Goal: Task Accomplishment & Management: Manage account settings

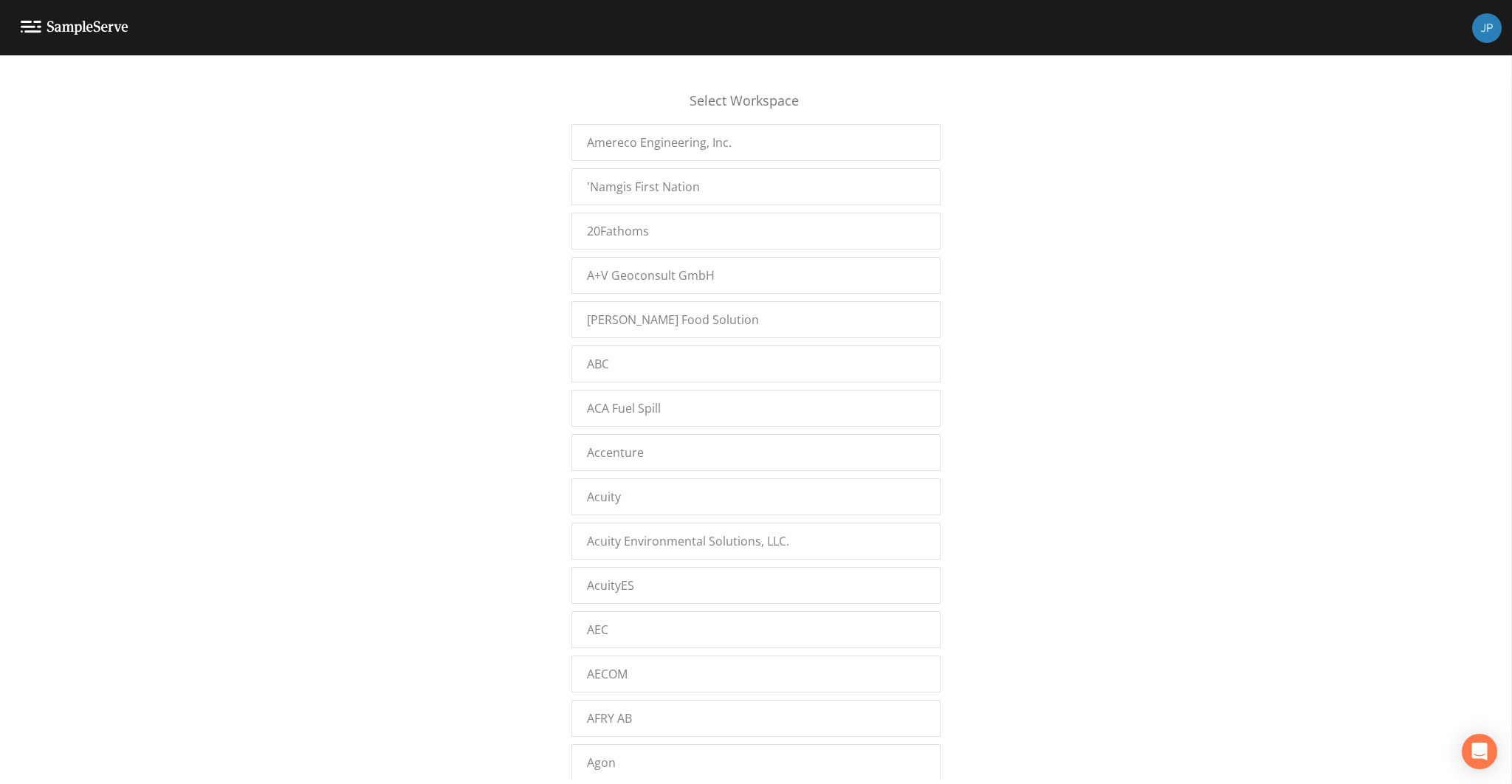
click at [440, 343] on div "Select Workspace Amereco Engineering, Inc. 'Namgis First Nation 20Fathoms A+V G…" at bounding box center [756, 423] width 1512 height 710
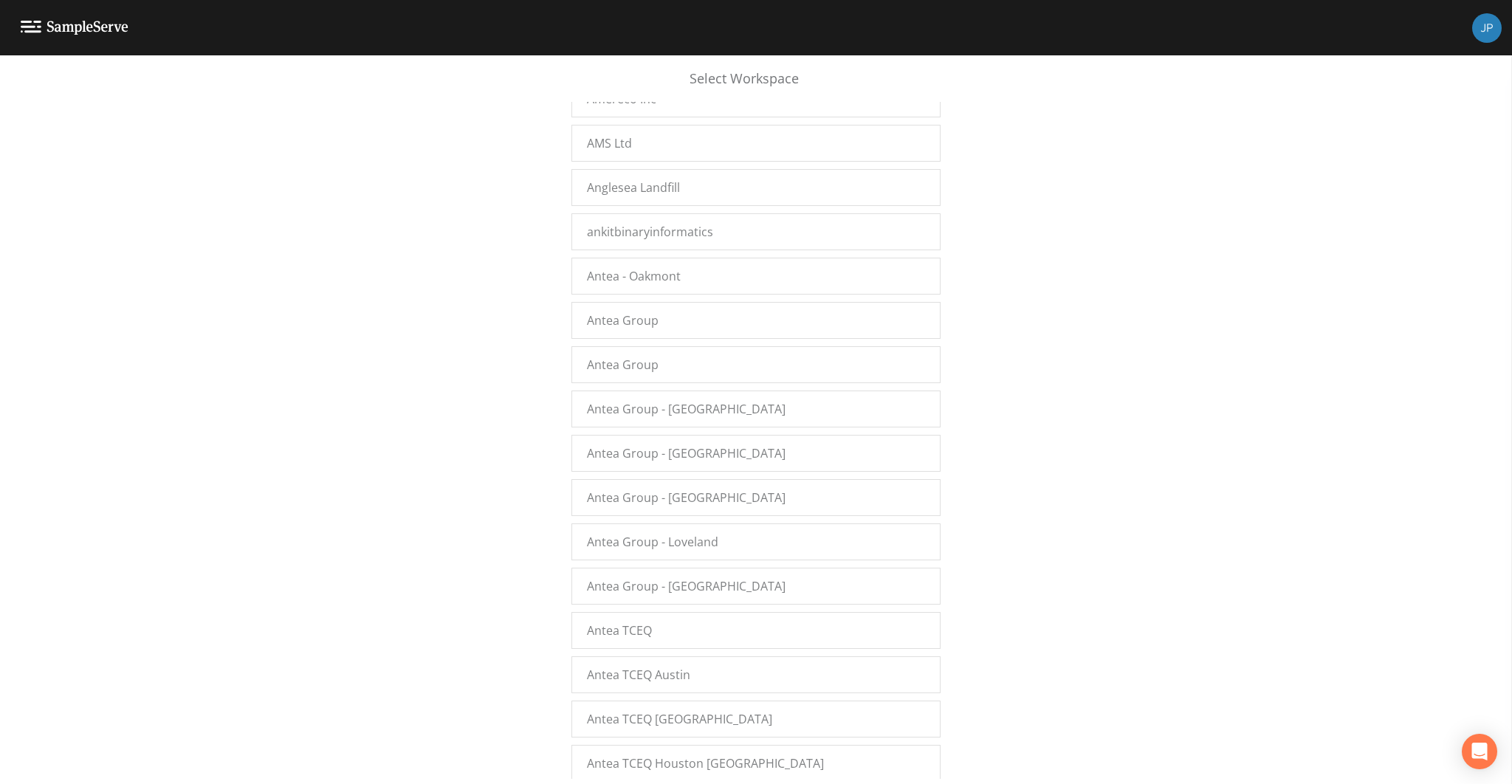
scroll to position [1599, 0]
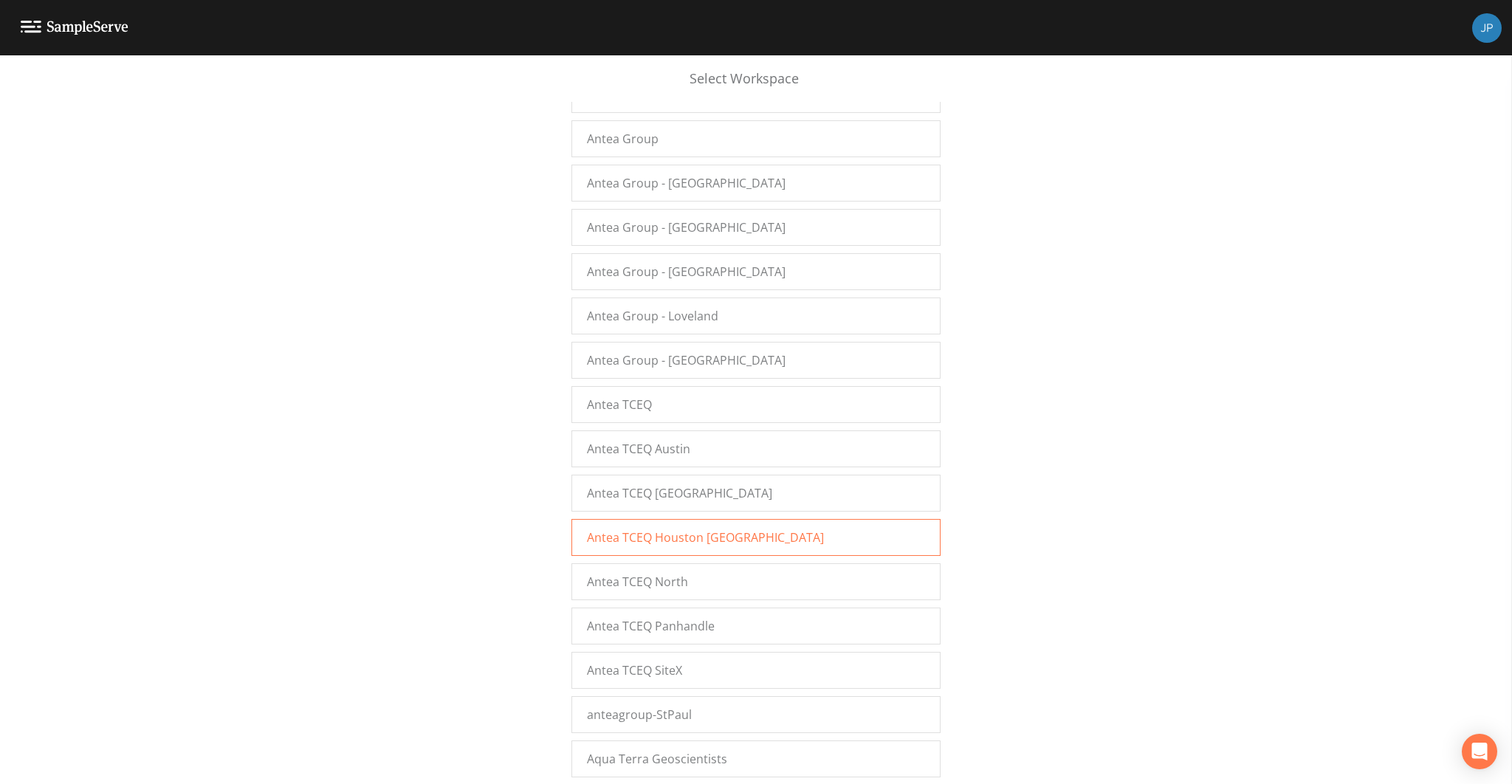
click at [738, 529] on span "Antea TCEQ Houston [GEOGRAPHIC_DATA]" at bounding box center [705, 538] width 237 height 18
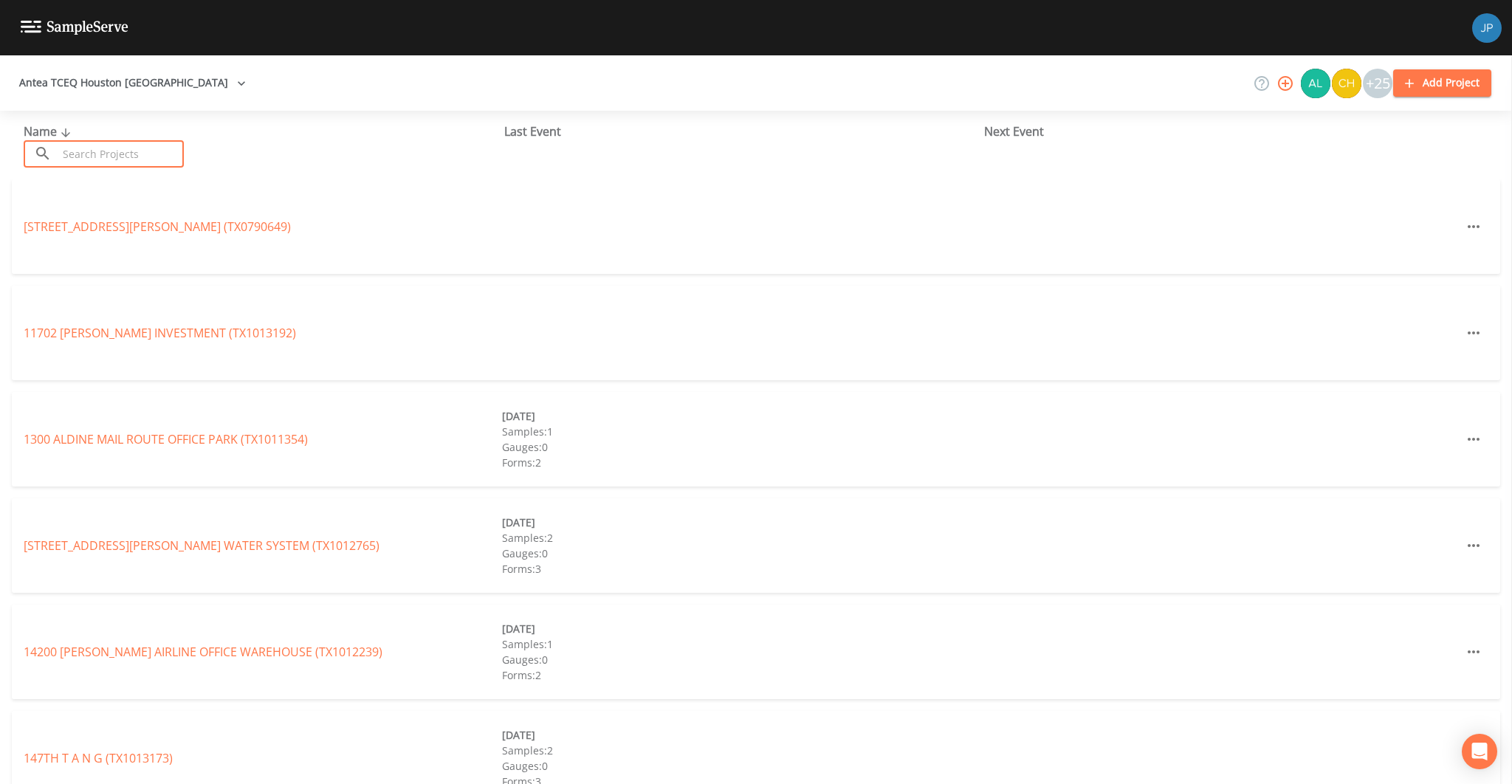
click at [134, 152] on input "text" at bounding box center [120, 154] width 126 height 28
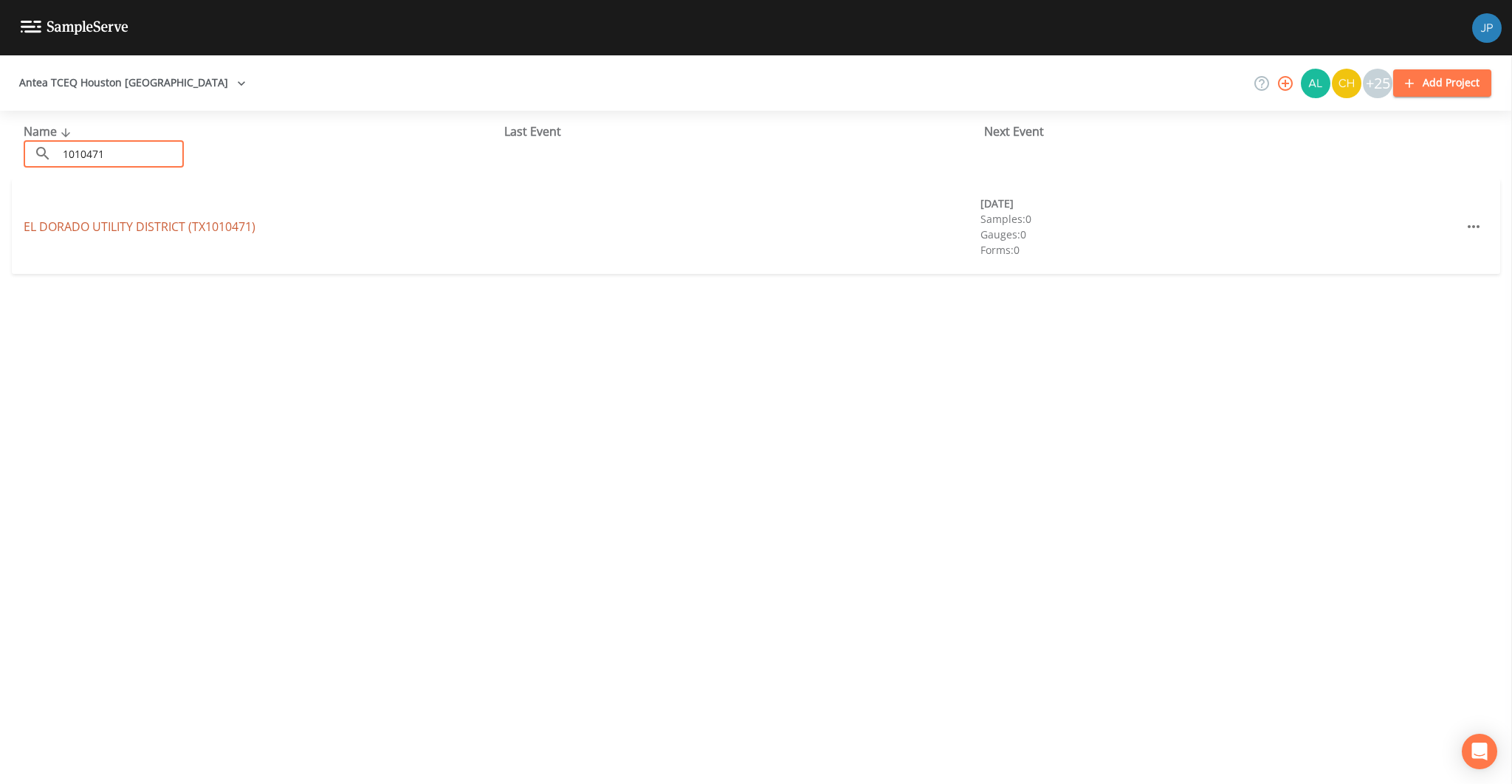
type input "1010471"
click at [147, 227] on link "[GEOGRAPHIC_DATA] (TX1010471)" at bounding box center [140, 227] width 231 height 16
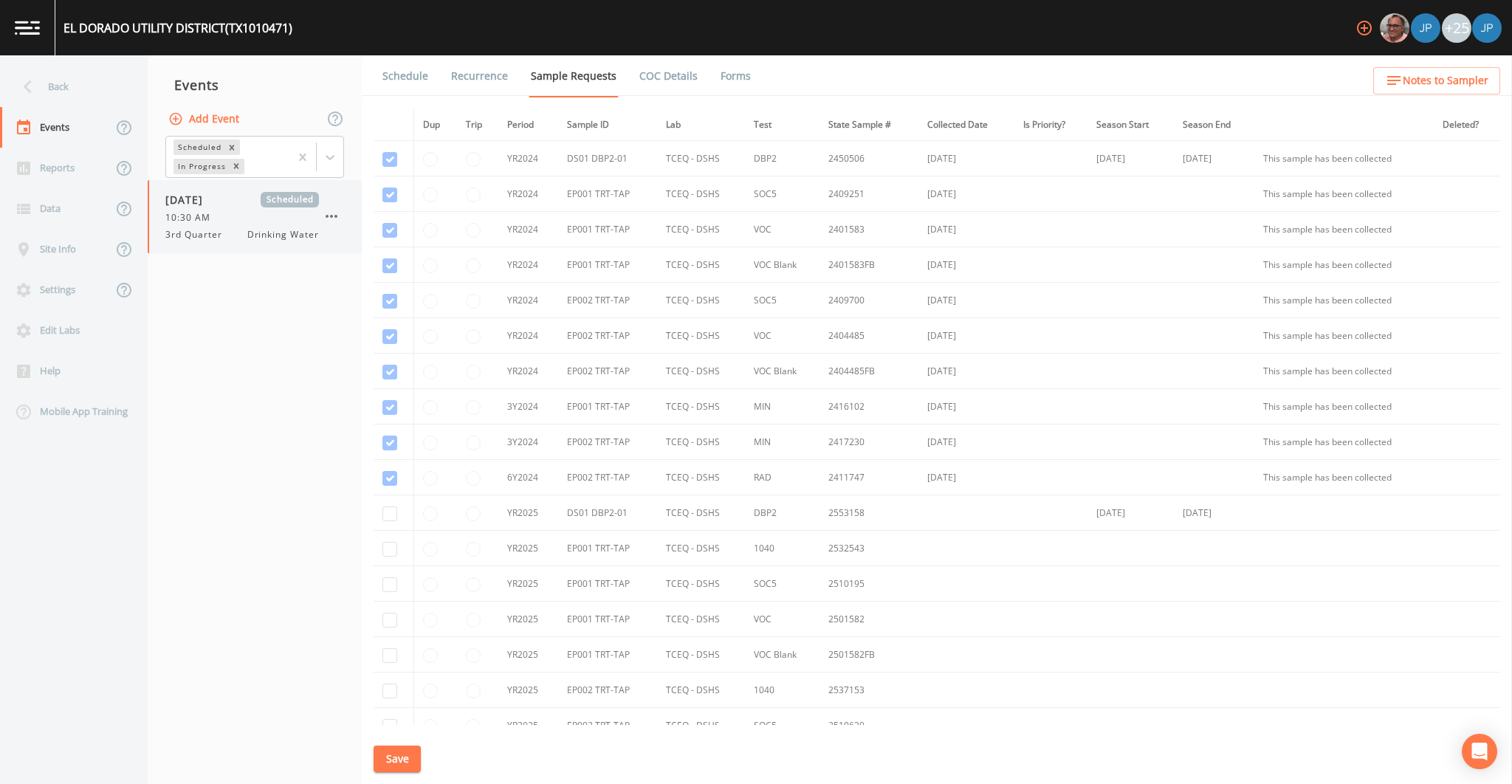
click at [211, 223] on span "10:30 AM" at bounding box center [192, 218] width 54 height 13
click at [398, 590] on td at bounding box center [393, 583] width 40 height 35
click at [396, 589] on input "checkbox" at bounding box center [390, 585] width 15 height 15
click at [394, 587] on input "checkbox" at bounding box center [390, 585] width 15 height 15
checkbox input "false"
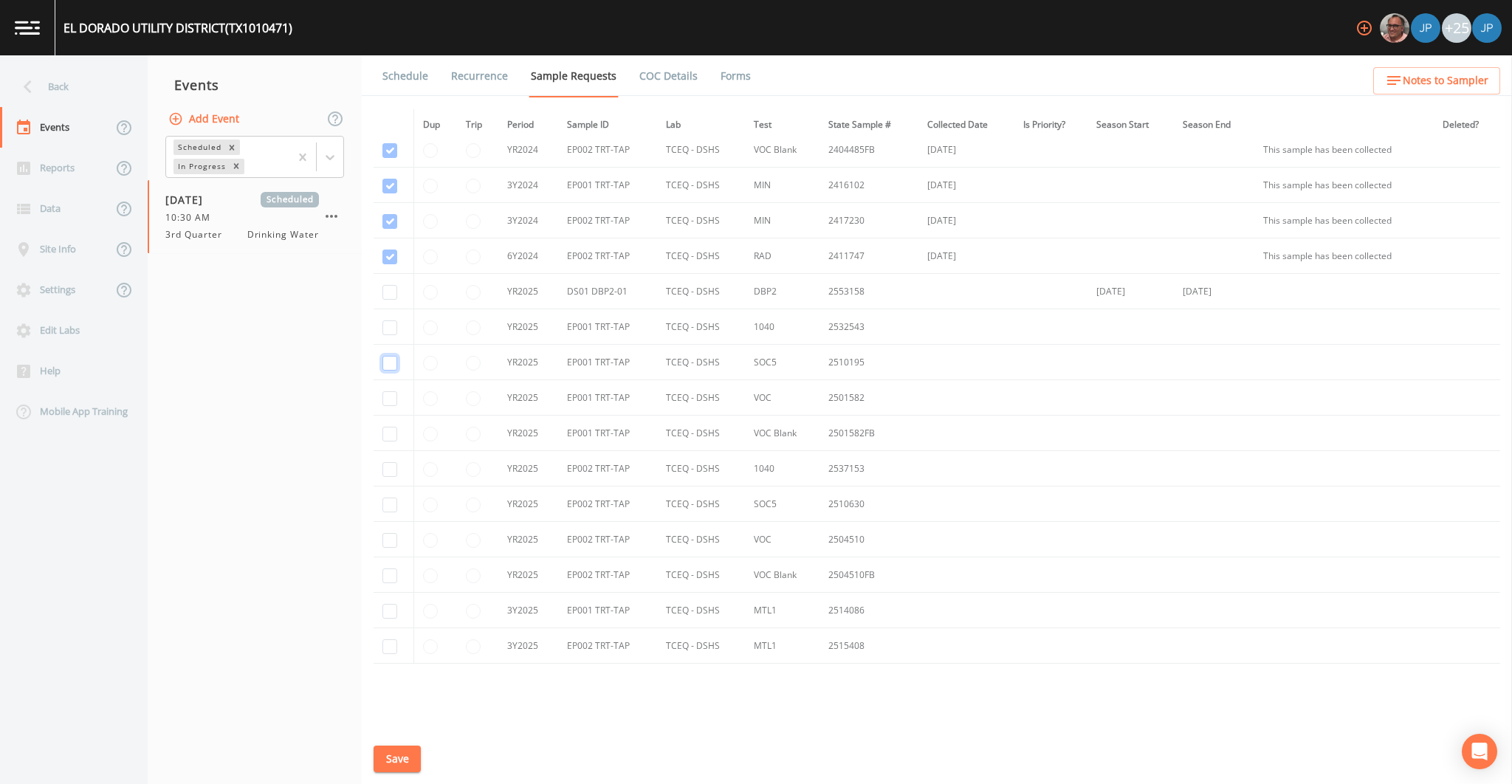
scroll to position [214, 0]
click at [836, 311] on td "2553158" at bounding box center [869, 299] width 99 height 35
click at [1220, 330] on td "[DATE]" at bounding box center [1214, 329] width 81 height 35
click at [391, 330] on input "checkbox" at bounding box center [390, 331] width 15 height 15
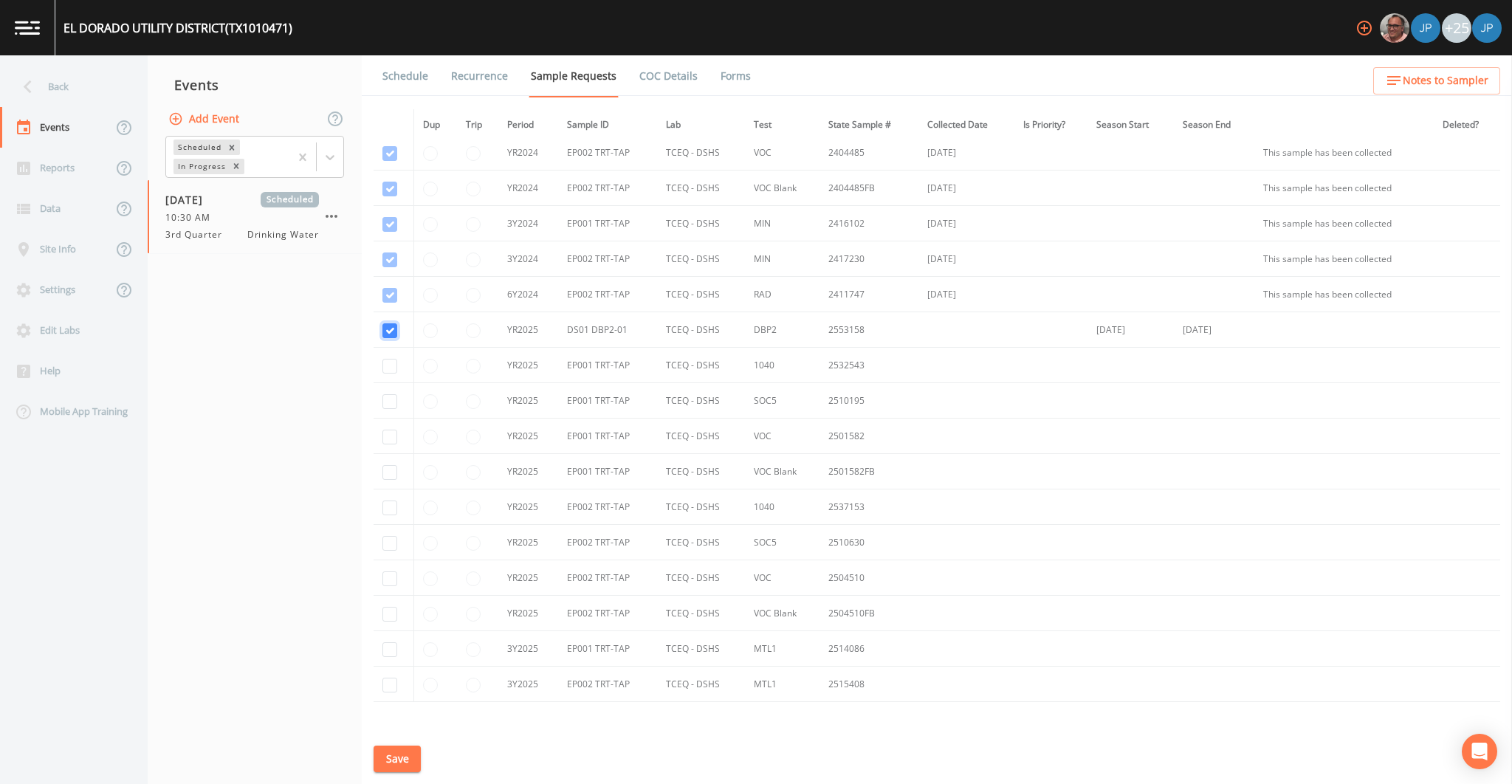
checkbox input "true"
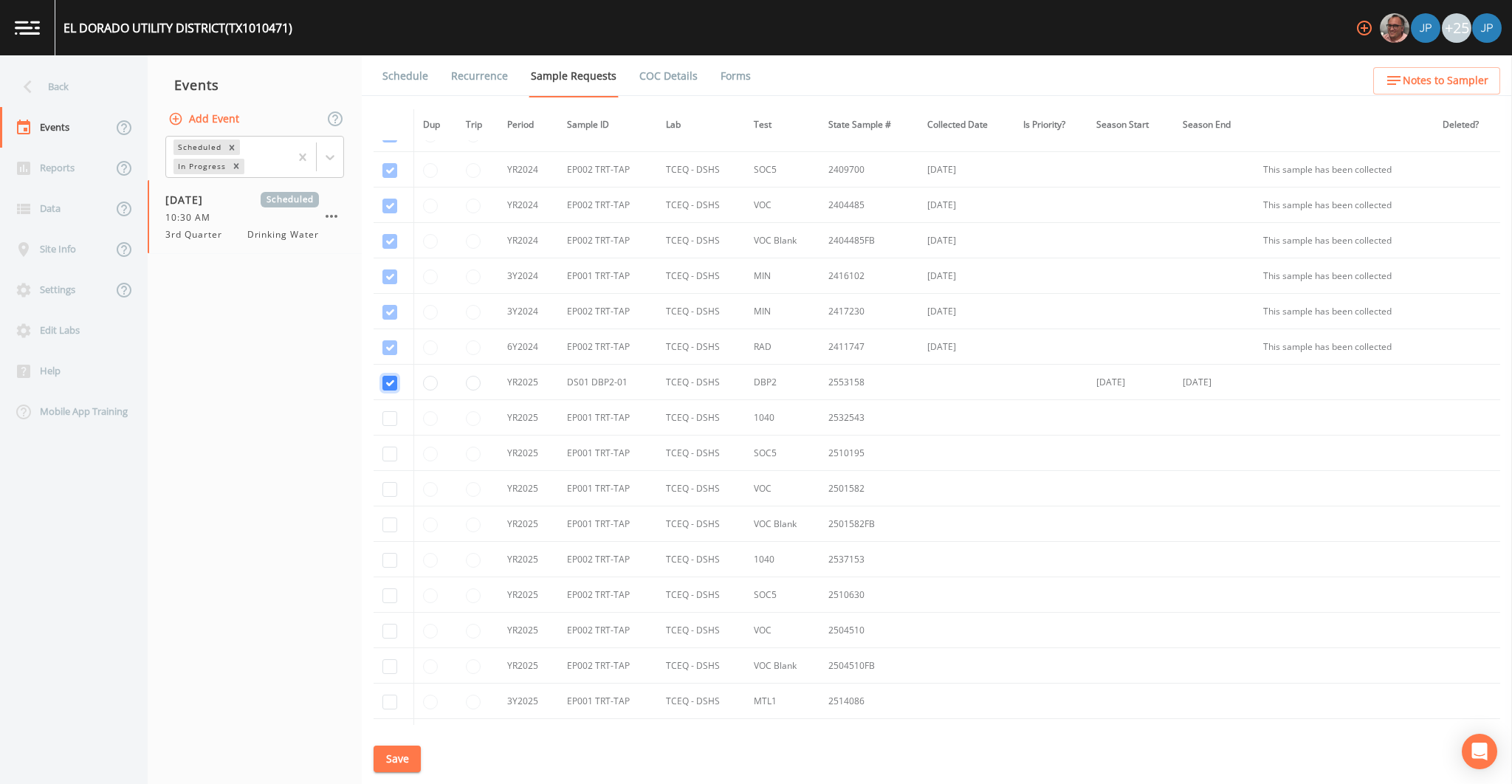
scroll to position [0, 0]
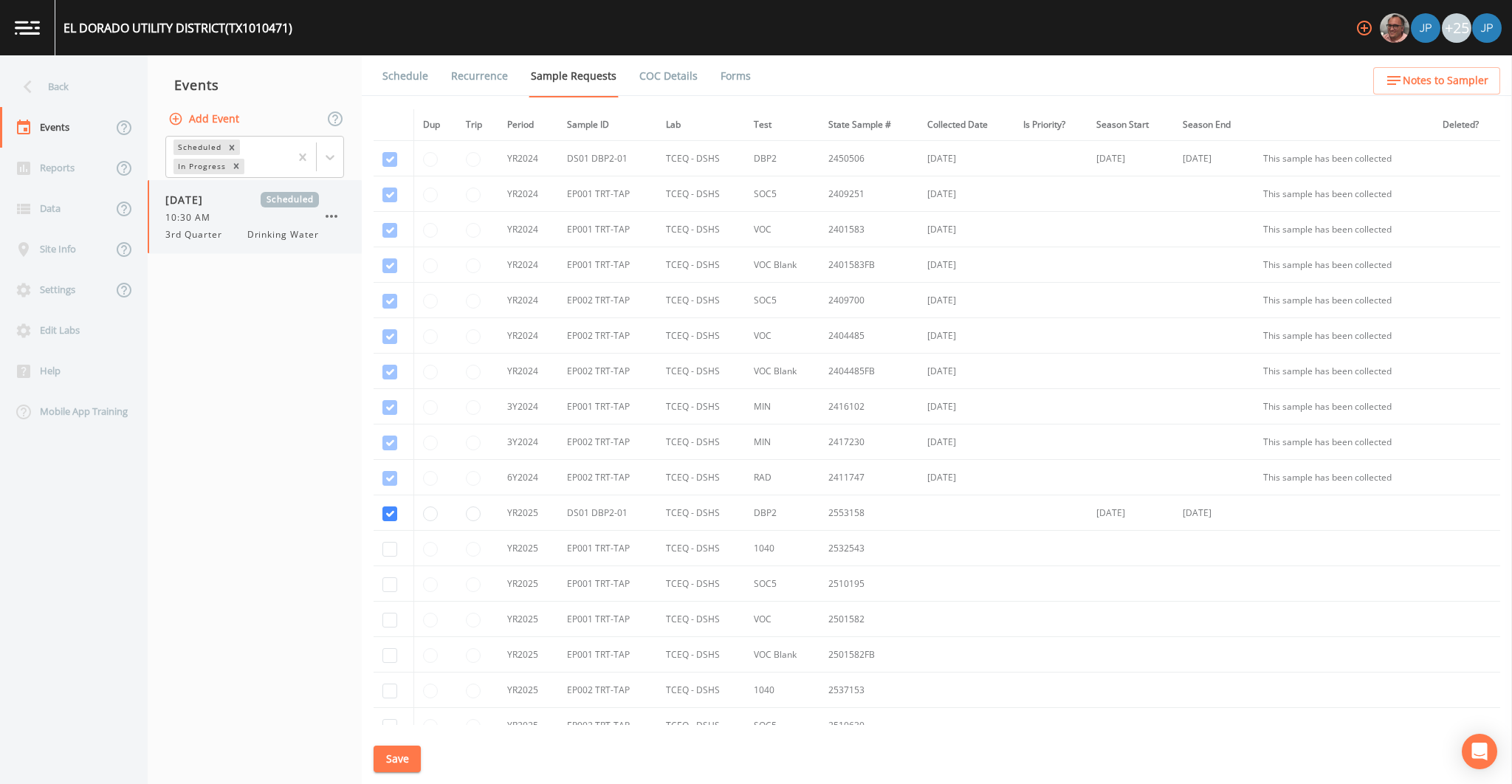
click at [240, 239] on div "3rd Quarter Drinking Water" at bounding box center [242, 235] width 154 height 13
click at [392, 514] on input "checkbox" at bounding box center [390, 514] width 15 height 15
click at [400, 757] on button "Save" at bounding box center [396, 759] width 47 height 28
click at [389, 511] on input "checkbox" at bounding box center [390, 514] width 15 height 15
checkbox input "false"
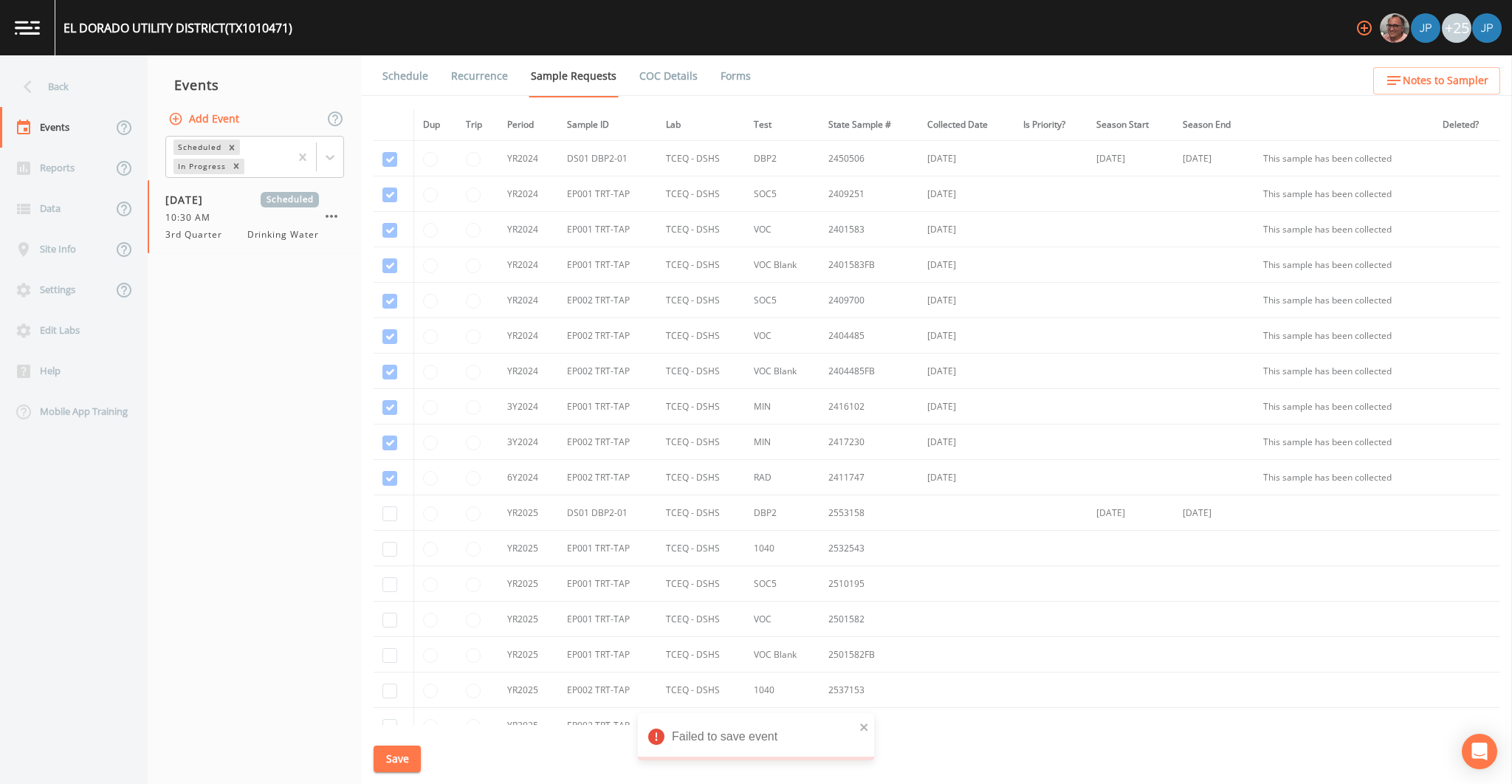
click at [358, 401] on nav "Events Add Event Scheduled In Progress [DATE] Scheduled 10:30 AM 3rd Quarter Dr…" at bounding box center [255, 420] width 214 height 729
click at [403, 76] on link "Schedule" at bounding box center [405, 75] width 50 height 41
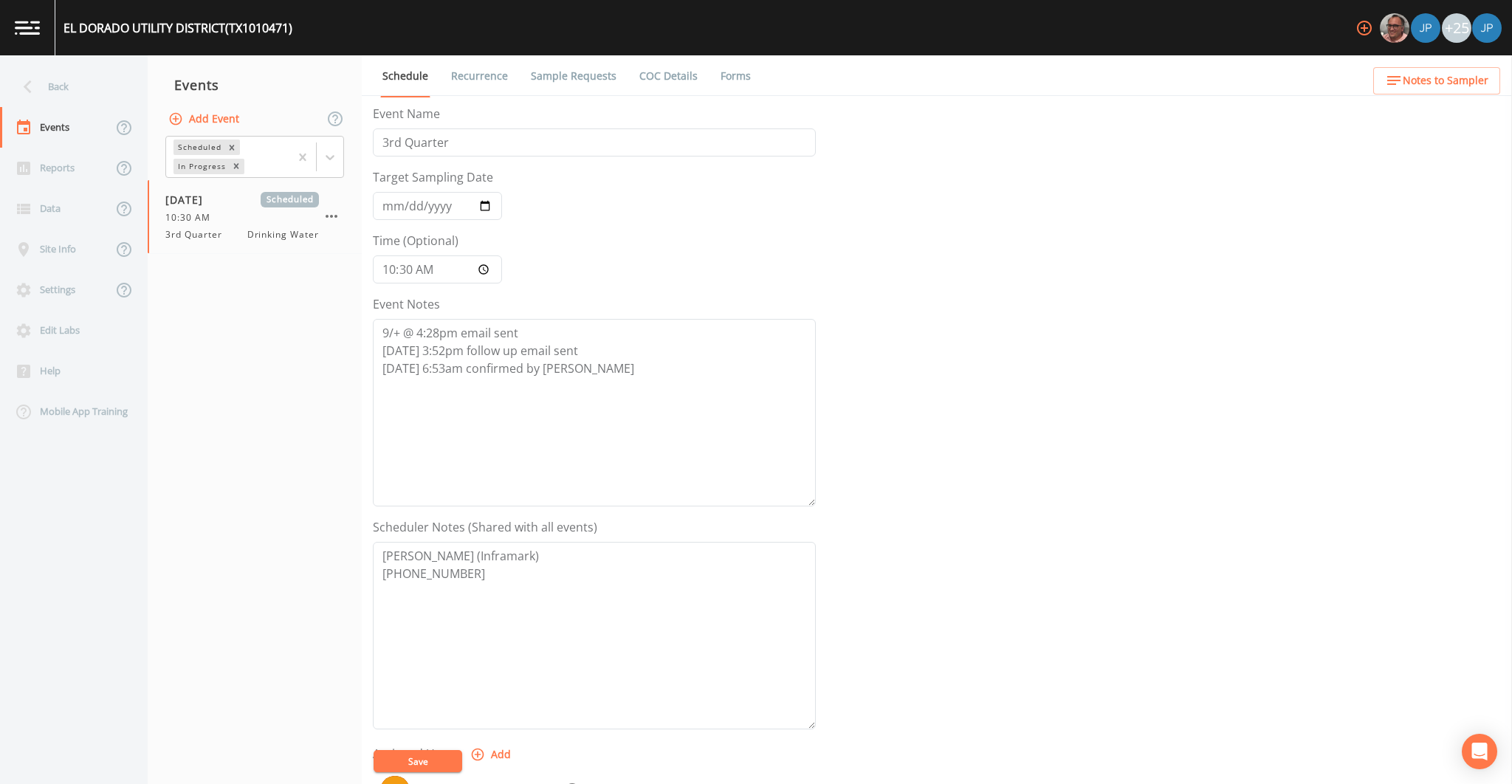
click at [538, 74] on link "Sample Requests" at bounding box center [573, 75] width 90 height 41
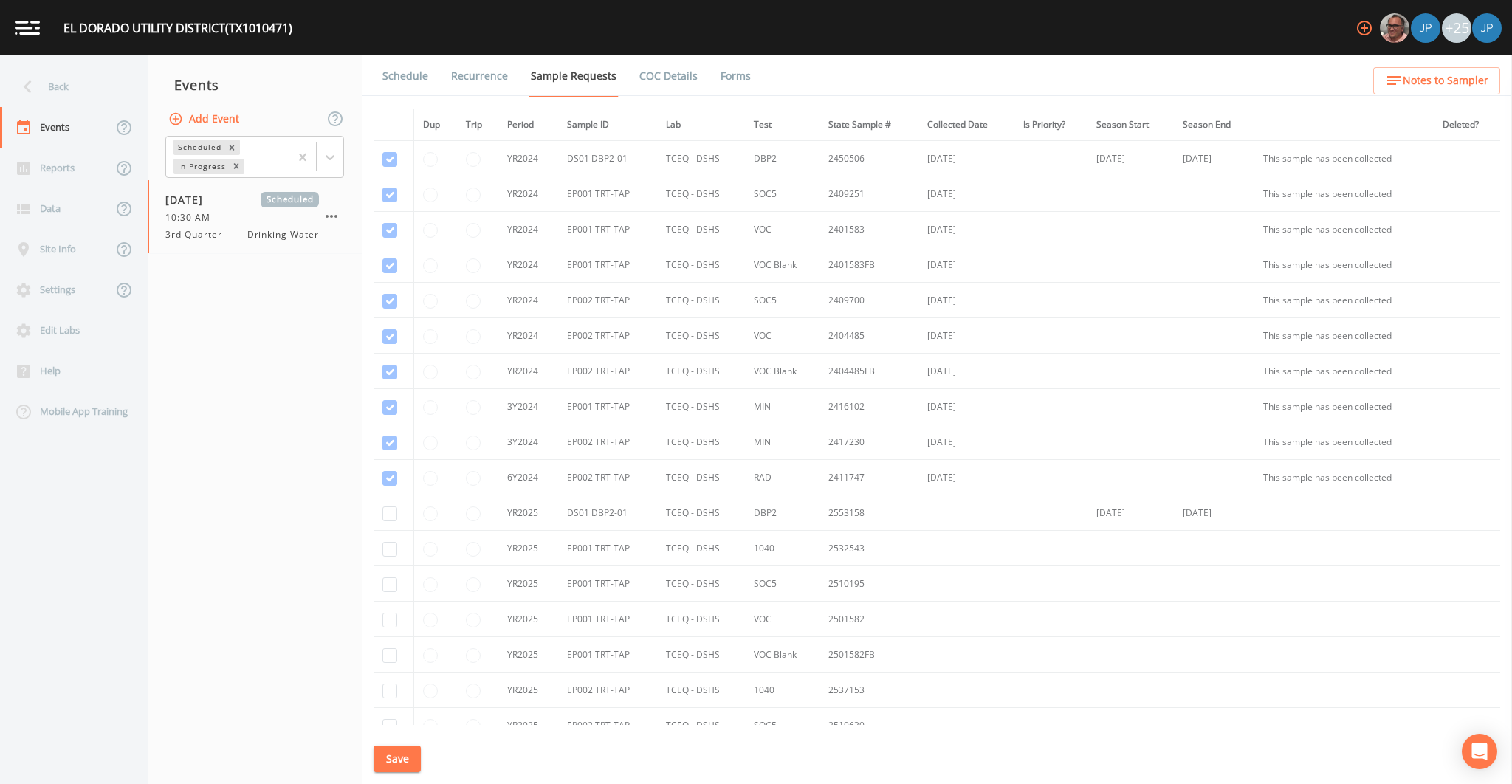
click at [414, 277] on td at bounding box center [435, 264] width 43 height 35
click at [414, 280] on td at bounding box center [435, 264] width 43 height 35
click at [415, 283] on td at bounding box center [435, 300] width 43 height 35
click at [280, 218] on div "10:30 AM" at bounding box center [242, 218] width 154 height 13
click at [302, 284] on nav "Events Add Event Scheduled In Progress [DATE] Scheduled 10:30 AM 3rd Quarter Dr…" at bounding box center [255, 420] width 214 height 729
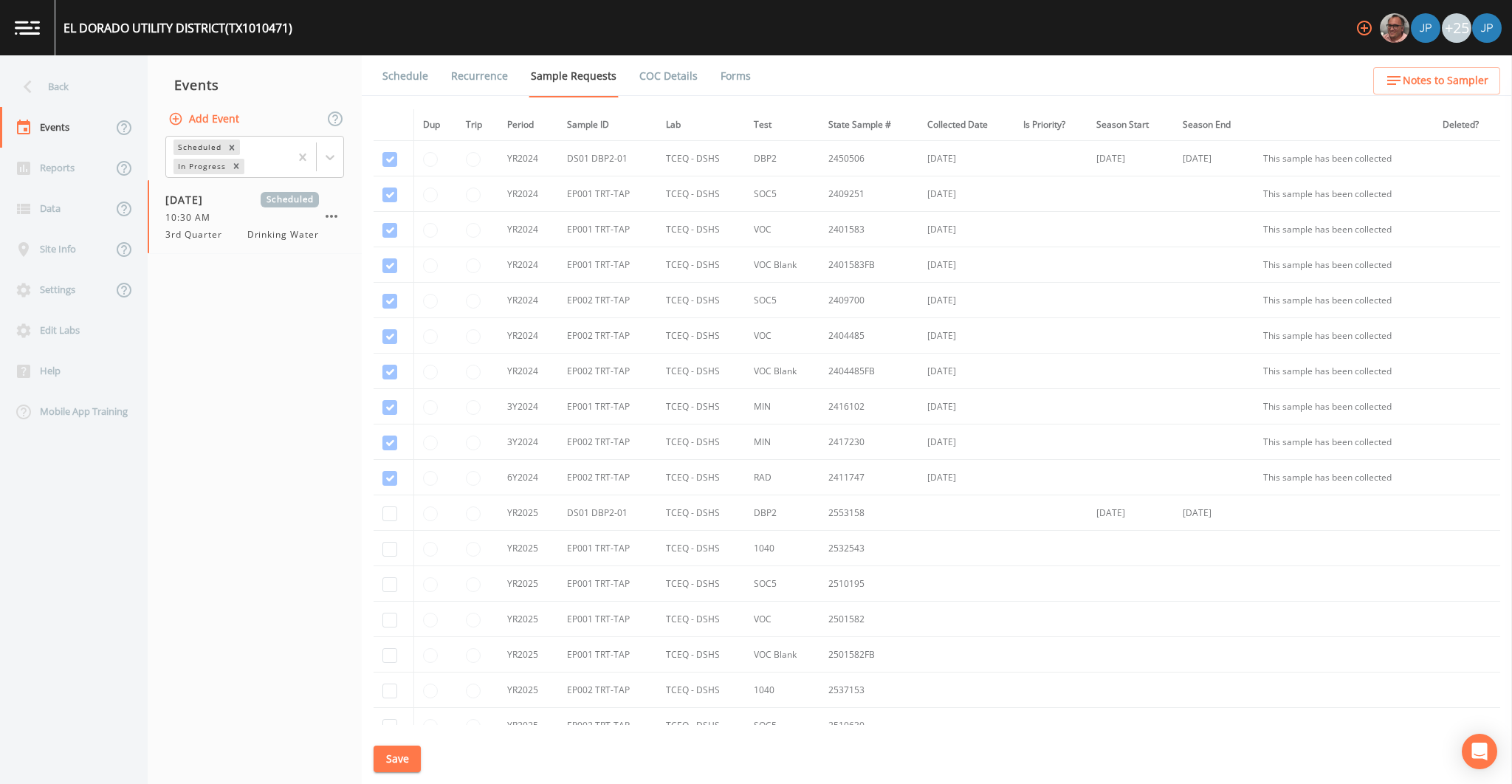
click at [231, 125] on button "Add Event" at bounding box center [205, 119] width 80 height 28
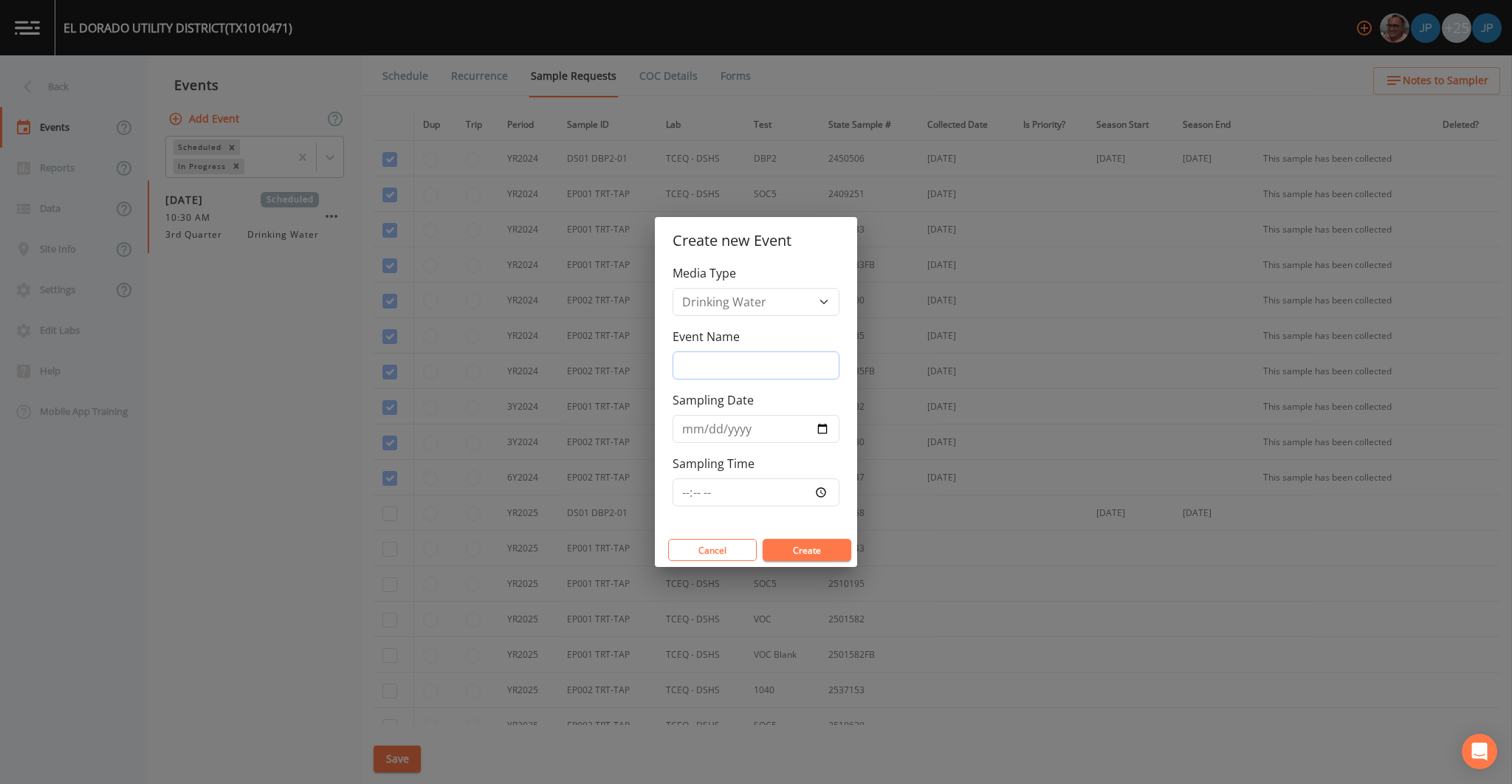
click at [747, 365] on input "Event Name" at bounding box center [756, 366] width 167 height 28
type input "test"
click at [819, 434] on input "Sampling Date" at bounding box center [756, 429] width 167 height 28
type input "[DATE]"
click at [824, 499] on input "Sampling Time" at bounding box center [756, 493] width 167 height 28
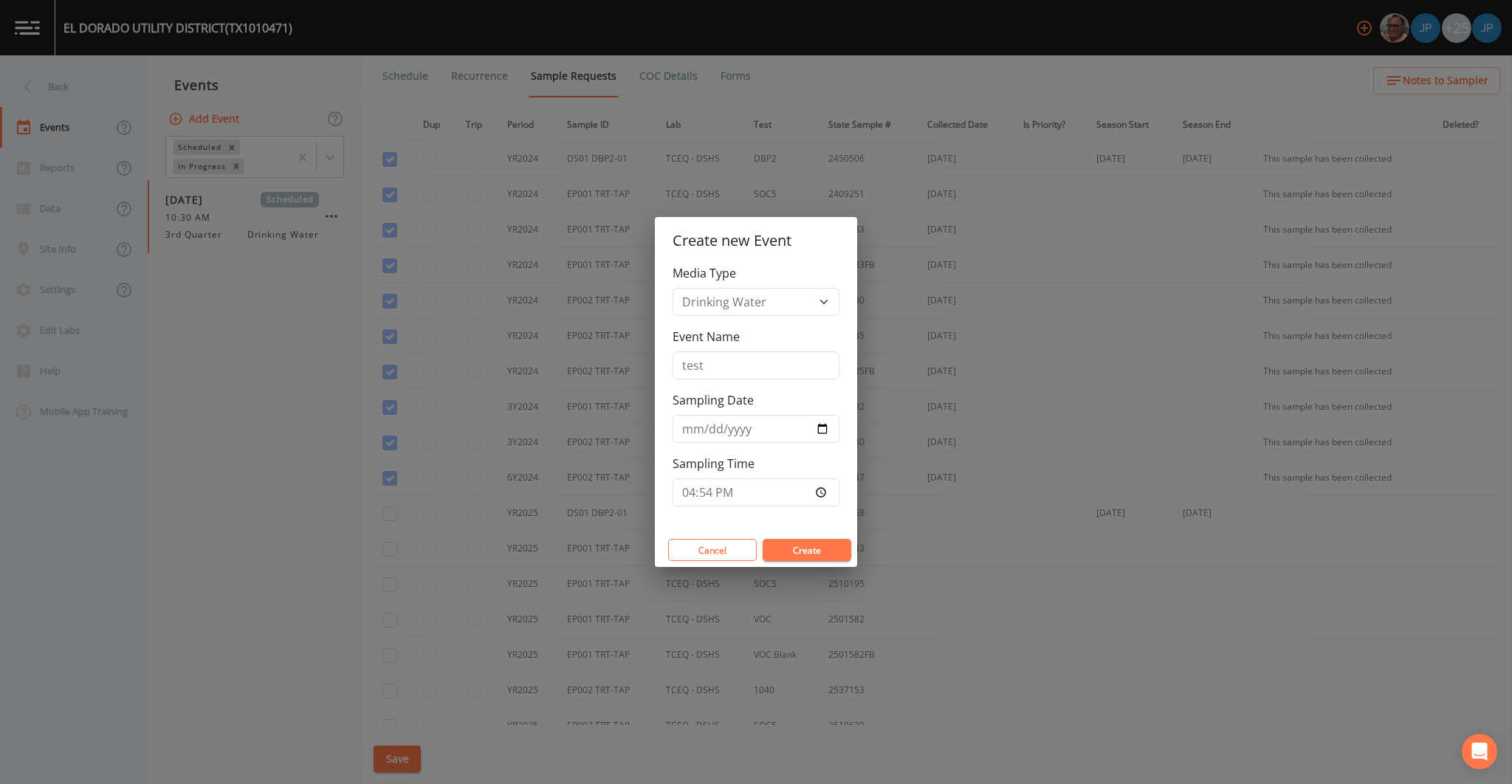
type input "16:54"
click at [827, 517] on div "Media Type Drinking Water Event Name test Sampling Date [DATE] Sampling Time 16…" at bounding box center [756, 399] width 202 height 269
click at [819, 550] on button "Create" at bounding box center [806, 550] width 89 height 22
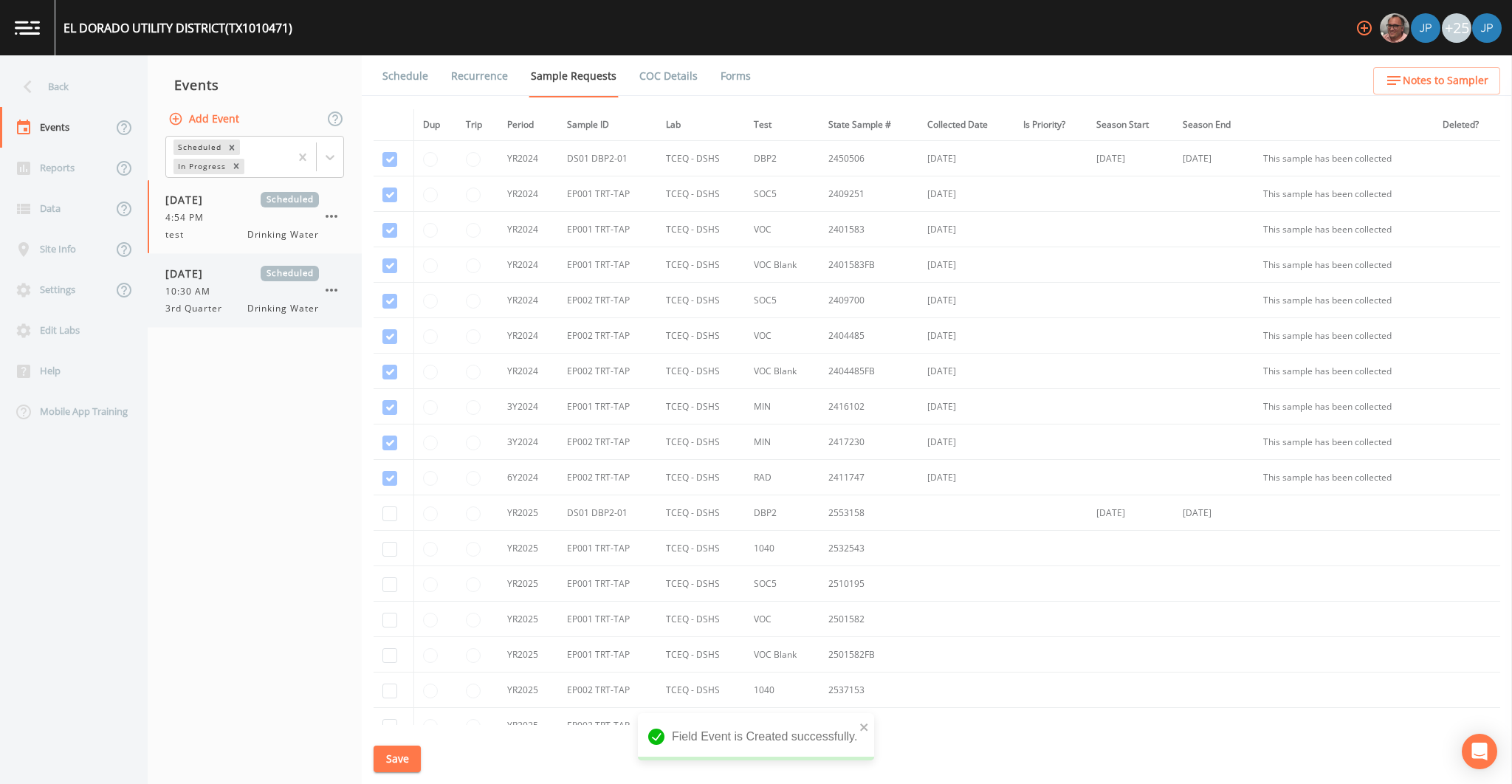
click at [255, 295] on div "10:30 AM" at bounding box center [242, 292] width 154 height 13
click at [252, 222] on div "4:54 PM" at bounding box center [242, 218] width 154 height 13
click at [391, 516] on input "checkbox" at bounding box center [390, 514] width 15 height 15
click at [395, 762] on button "Save" at bounding box center [396, 759] width 47 height 28
click at [862, 728] on icon "close" at bounding box center [864, 727] width 7 height 7
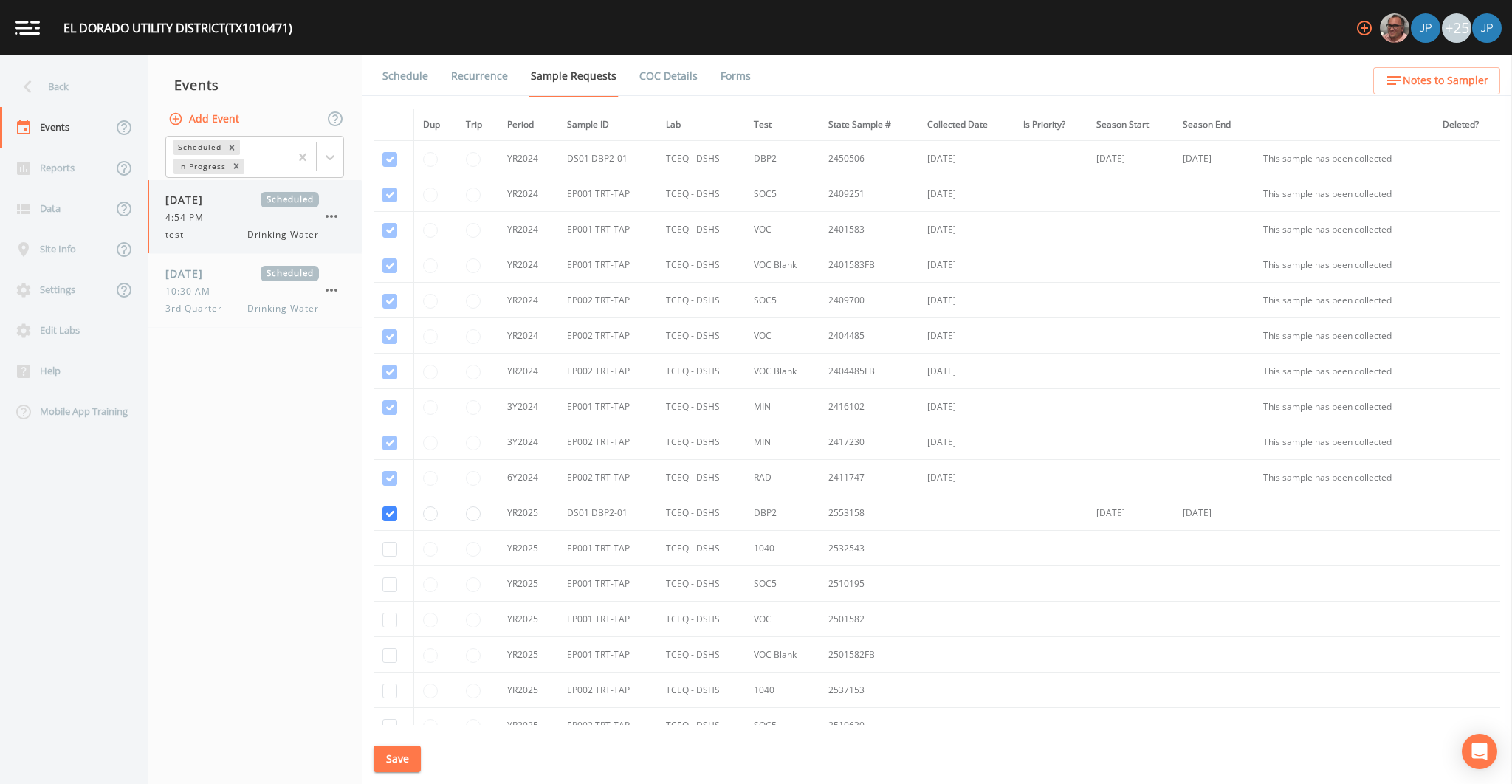
click at [336, 218] on icon "button" at bounding box center [332, 217] width 18 height 18
click at [332, 375] on div at bounding box center [756, 392] width 1512 height 784
click at [388, 514] on input "checkbox" at bounding box center [390, 514] width 15 height 15
click at [390, 514] on input "checkbox" at bounding box center [390, 514] width 15 height 15
click at [408, 763] on button "Save" at bounding box center [396, 759] width 47 height 28
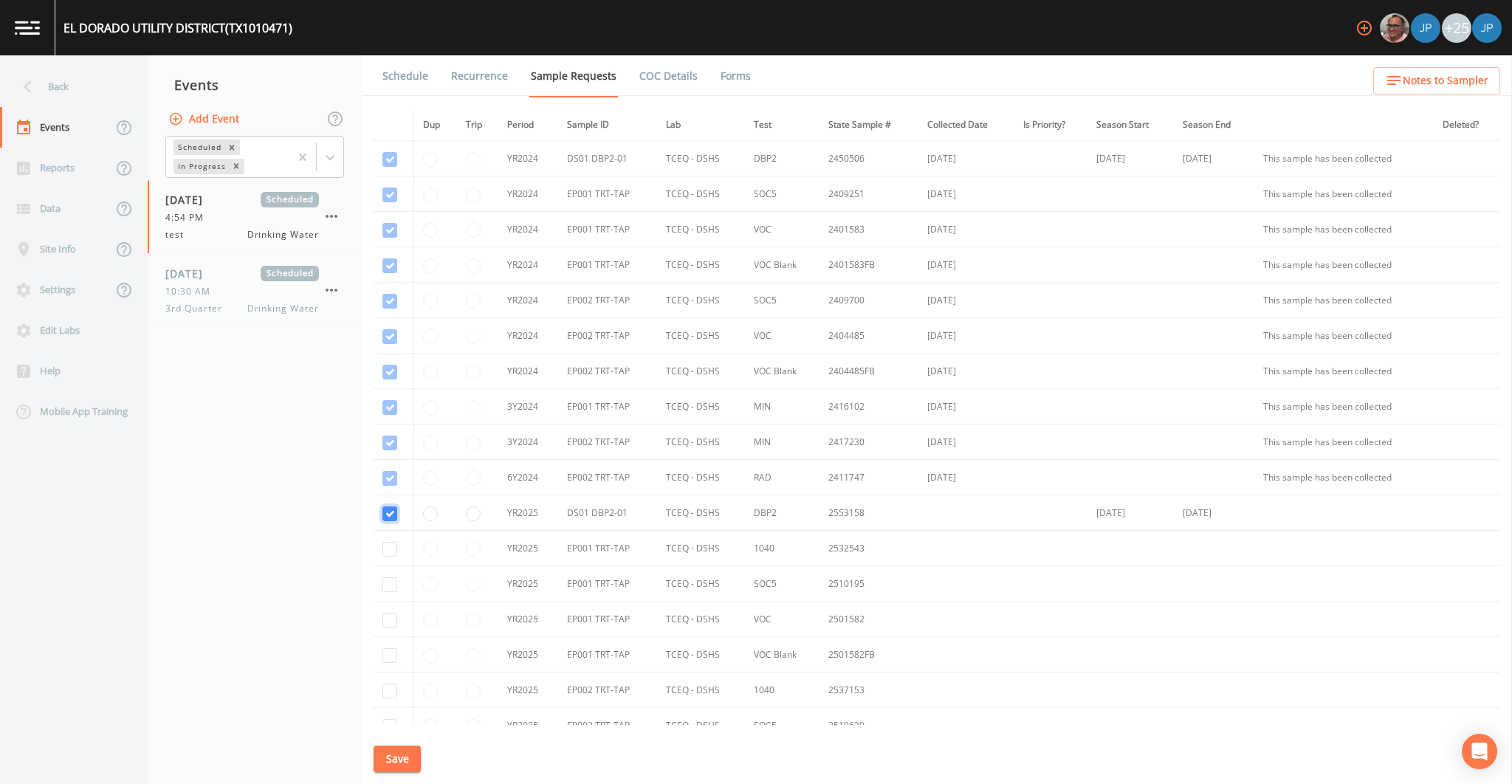
click at [391, 510] on input "checkbox" at bounding box center [390, 514] width 15 height 15
checkbox input "false"
click at [330, 215] on icon "button" at bounding box center [332, 217] width 12 height 3
click at [355, 302] on div at bounding box center [344, 302] width 27 height 15
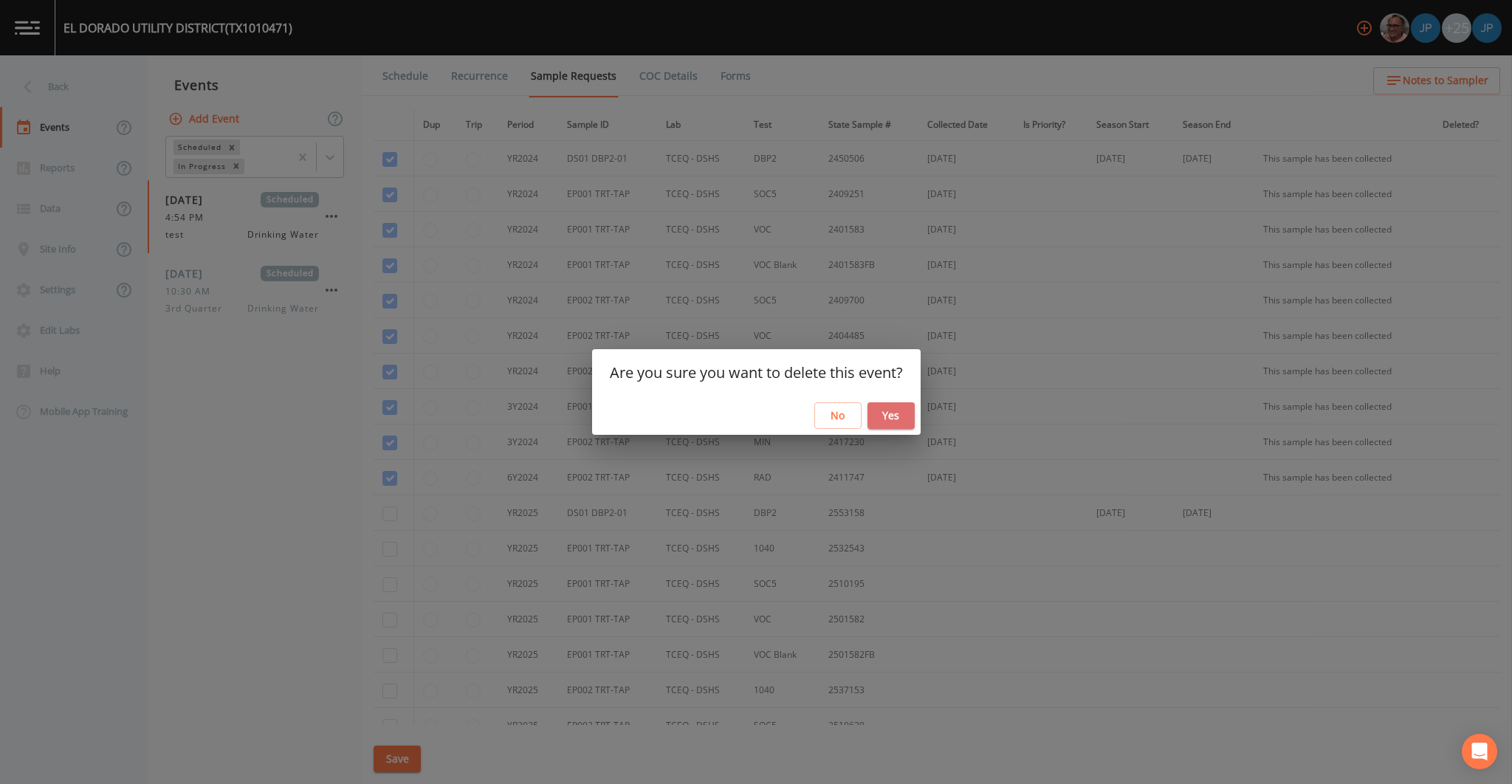
click at [885, 415] on button "Yes" at bounding box center [891, 416] width 47 height 28
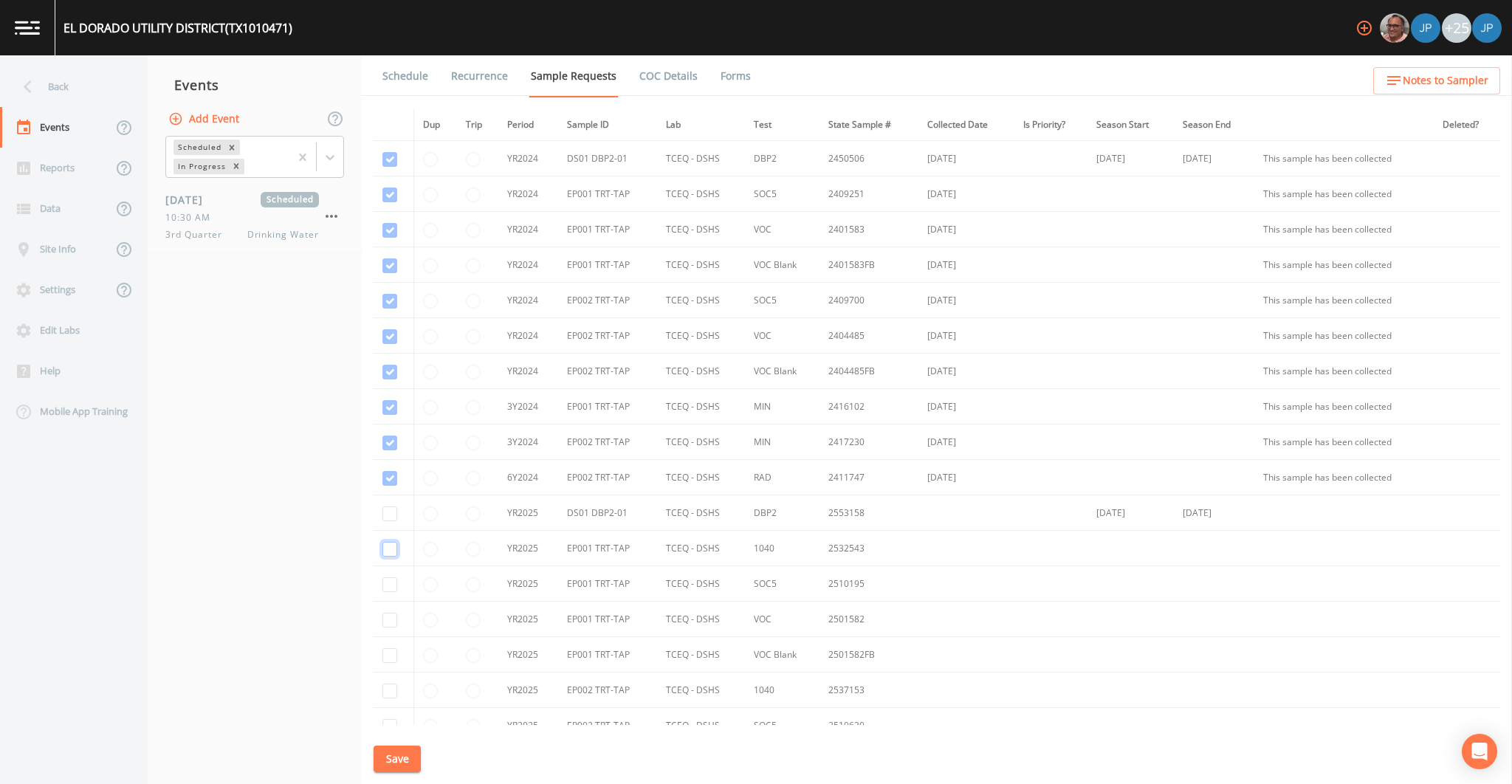
click at [396, 548] on input "checkbox" at bounding box center [390, 550] width 15 height 15
checkbox input "true"
click at [413, 759] on button "Save" at bounding box center [396, 759] width 47 height 28
click at [856, 728] on div "Failed to save event" at bounding box center [756, 736] width 236 height 47
click at [859, 728] on icon "close" at bounding box center [865, 727] width 10 height 12
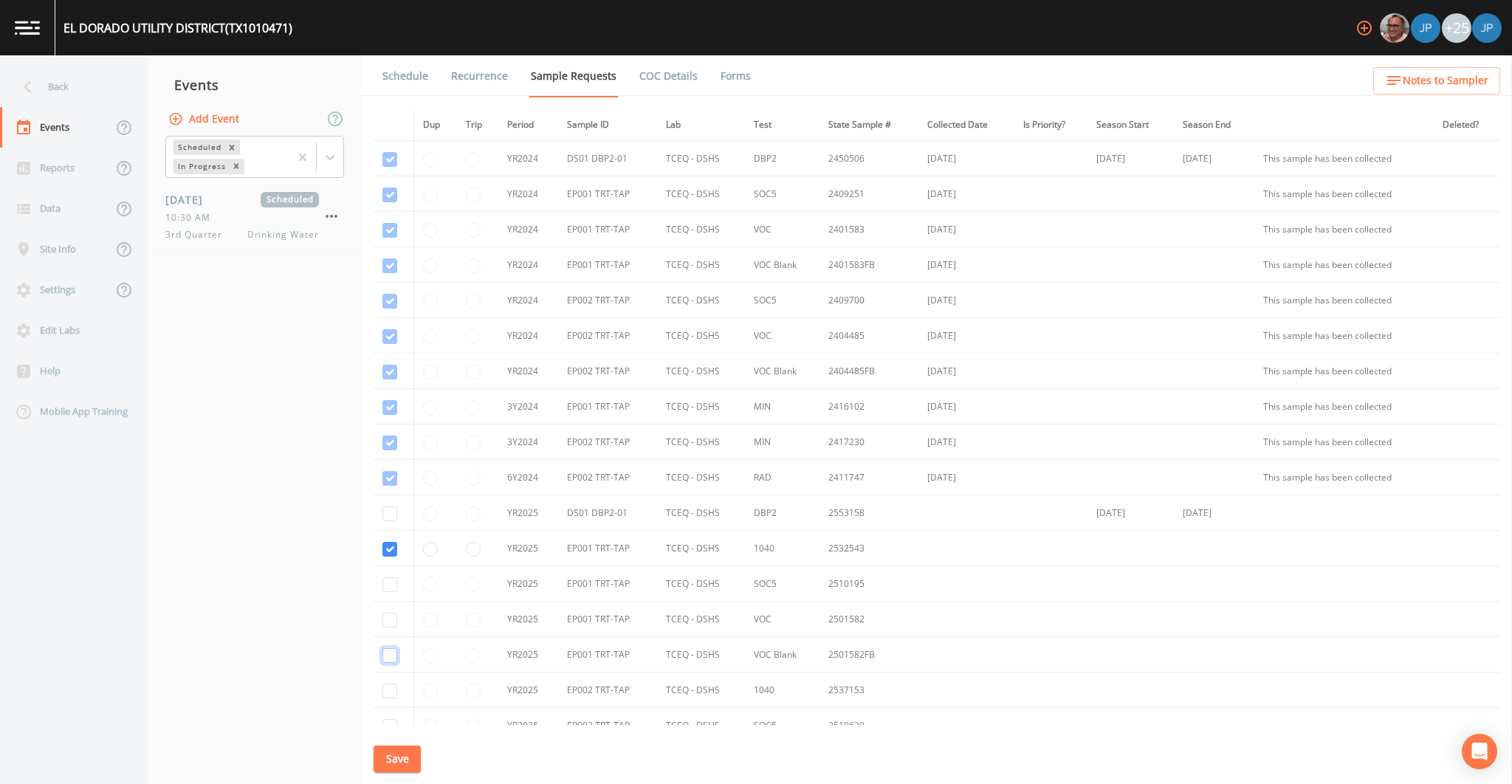
click at [389, 650] on input "checkbox" at bounding box center [390, 656] width 15 height 15
checkbox input "true"
click at [392, 553] on input "checkbox" at bounding box center [390, 550] width 15 height 15
checkbox input "false"
click at [388, 757] on button "Save" at bounding box center [396, 759] width 47 height 28
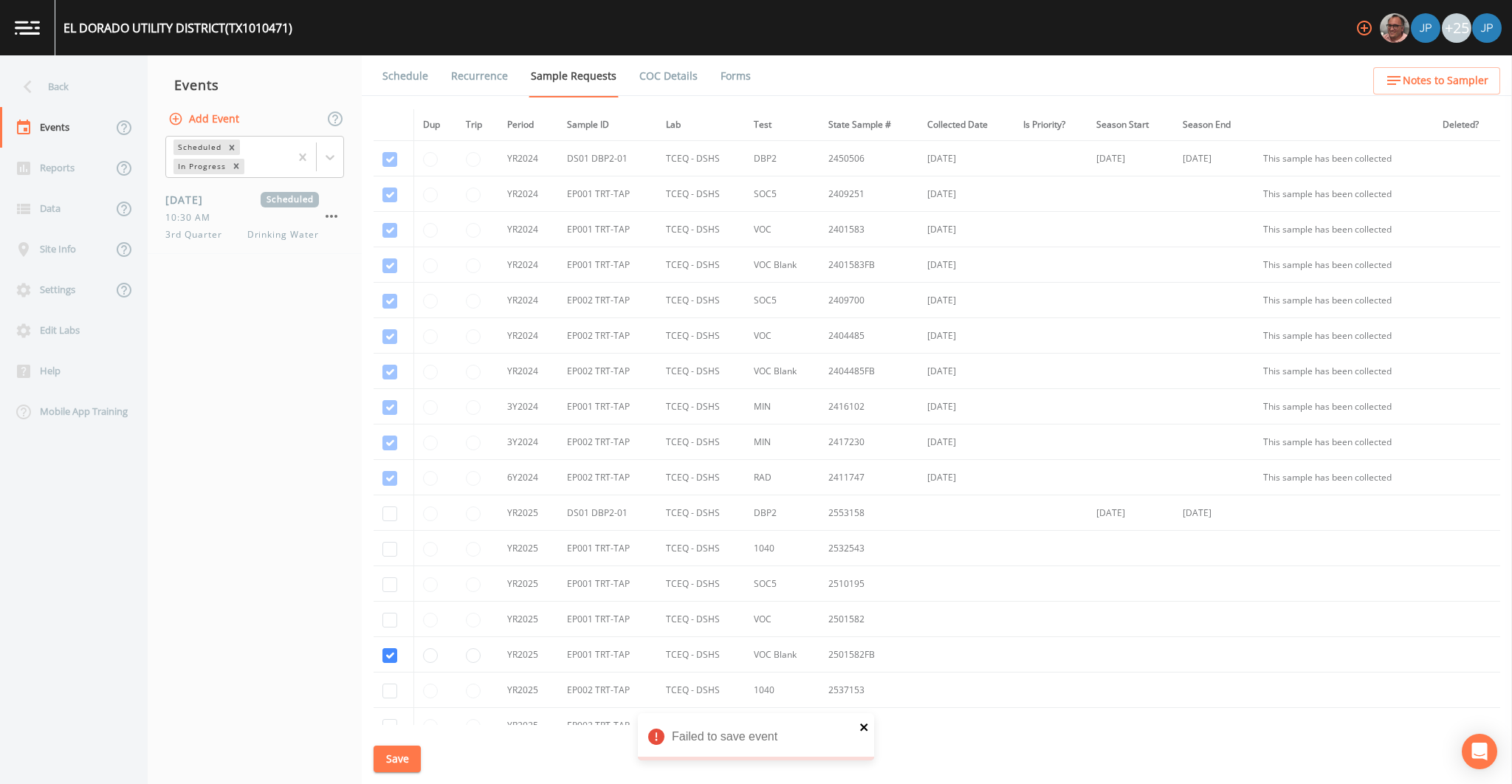
click at [865, 726] on icon "close" at bounding box center [864, 727] width 7 height 7
click at [398, 660] on td at bounding box center [393, 654] width 40 height 35
click at [393, 657] on input "checkbox" at bounding box center [390, 656] width 15 height 15
checkbox input "false"
drag, startPoint x: 447, startPoint y: 608, endPoint x: 424, endPoint y: 609, distance: 23.0
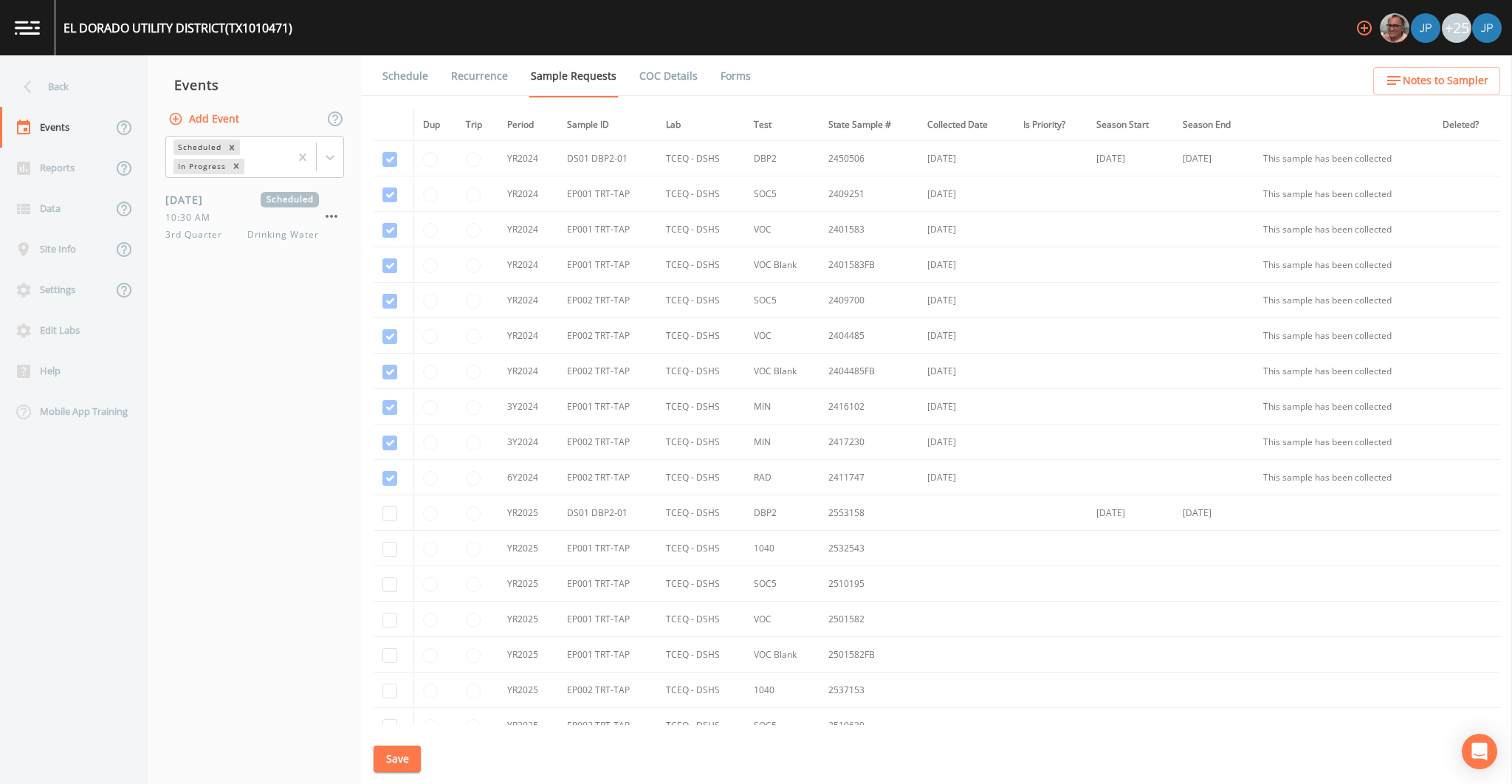
click at [447, 608] on td at bounding box center [435, 619] width 43 height 35
click at [308, 512] on nav "Events Add Event Scheduled In Progress [DATE] Scheduled 10:30 AM 3rd Quarter Dr…" at bounding box center [255, 420] width 214 height 729
click at [335, 155] on icon at bounding box center [330, 158] width 15 height 15
click at [288, 193] on div "Completed" at bounding box center [254, 199] width 178 height 25
click at [261, 313] on nav "Events Add Event Scheduled In Progress Completed [DATE] Scheduled 10:30 AM 3rd …" at bounding box center [255, 420] width 214 height 729
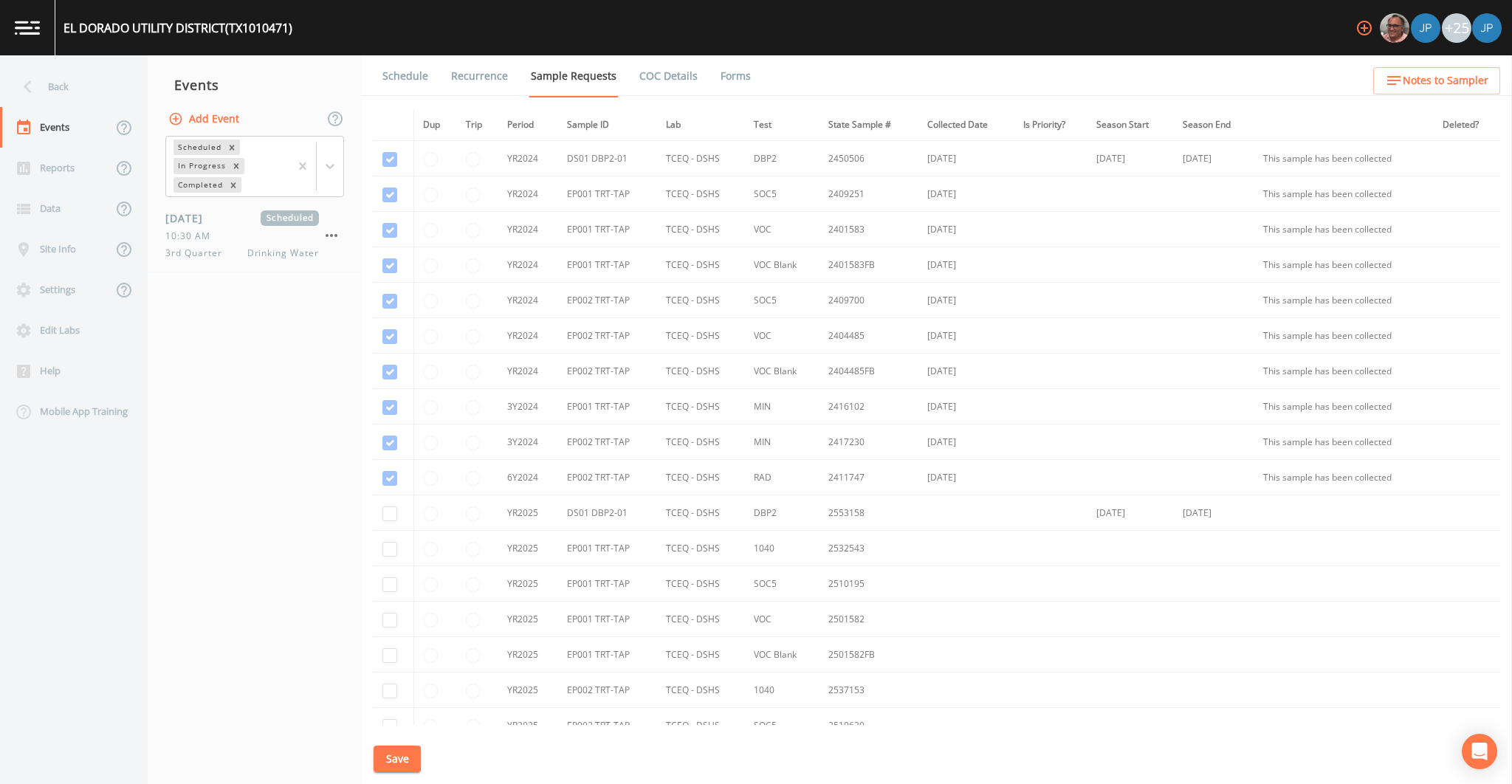
drag, startPoint x: 273, startPoint y: 278, endPoint x: 276, endPoint y: 287, distance: 9.5
click at [273, 278] on nav "Events Add Event Scheduled In Progress Completed [DATE] Scheduled 10:30 AM 3rd …" at bounding box center [255, 420] width 214 height 729
click at [280, 305] on nav "Events Add Event Scheduled In Progress Completed [DATE] Scheduled 10:30 AM 3rd …" at bounding box center [255, 420] width 214 height 729
click at [260, 249] on span "Drinking Water" at bounding box center [283, 253] width 72 height 13
click at [273, 313] on nav "Events Add Event Scheduled In Progress Completed [DATE] Scheduled 10:30 AM 3rd …" at bounding box center [255, 420] width 214 height 729
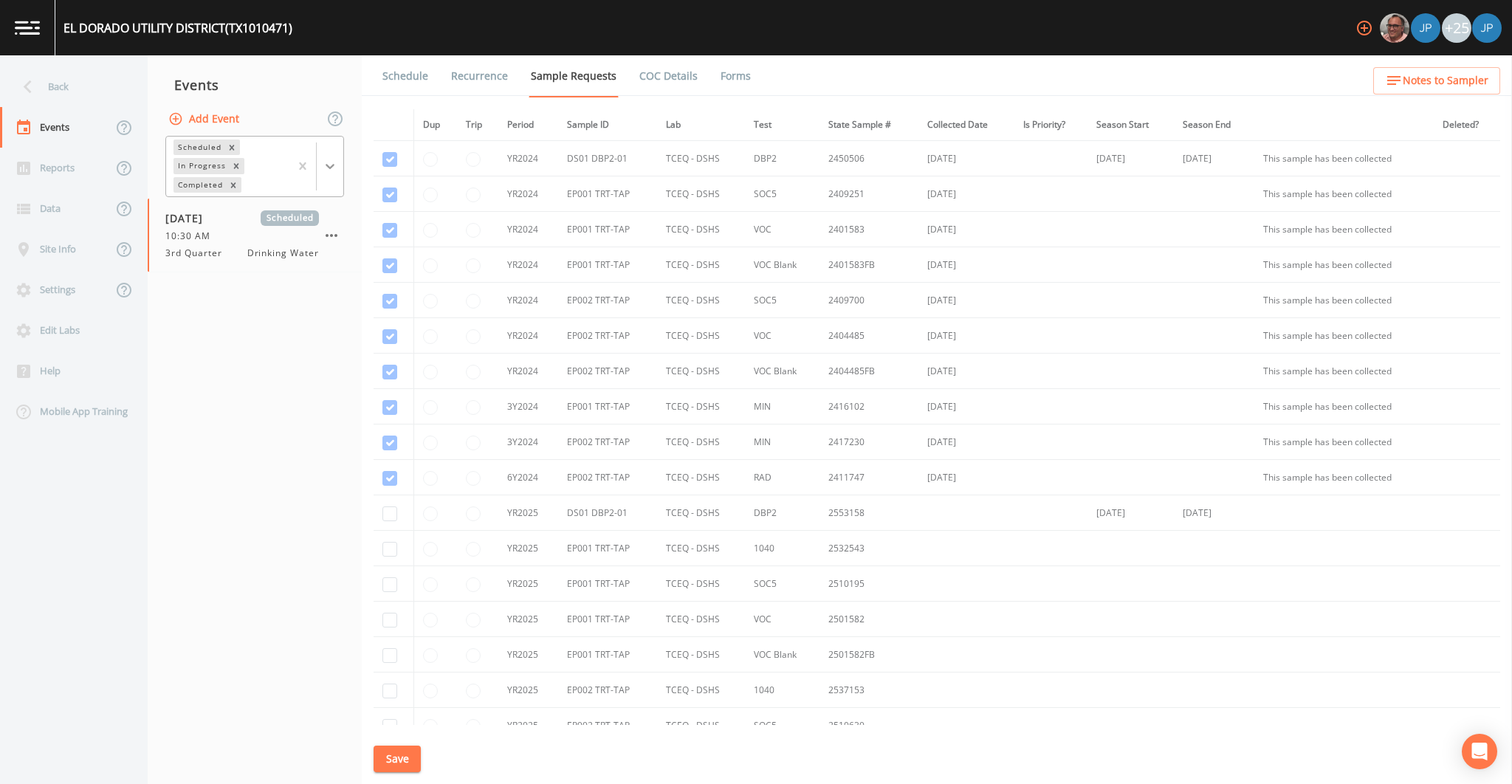
click at [332, 169] on icon at bounding box center [330, 167] width 15 height 15
click at [236, 183] on icon "Remove Completed" at bounding box center [234, 185] width 10 height 10
click at [263, 356] on nav "Events Add Event option Completed, deselected. Completed, 1 of 1. 1 result avai…" at bounding box center [255, 420] width 214 height 729
click at [268, 278] on nav "Events Add Event Scheduled In Progress [DATE] Scheduled 10:30 AM 3rd Quarter Dr…" at bounding box center [255, 420] width 214 height 729
click at [271, 228] on span "Drinking Water" at bounding box center [283, 235] width 72 height 13
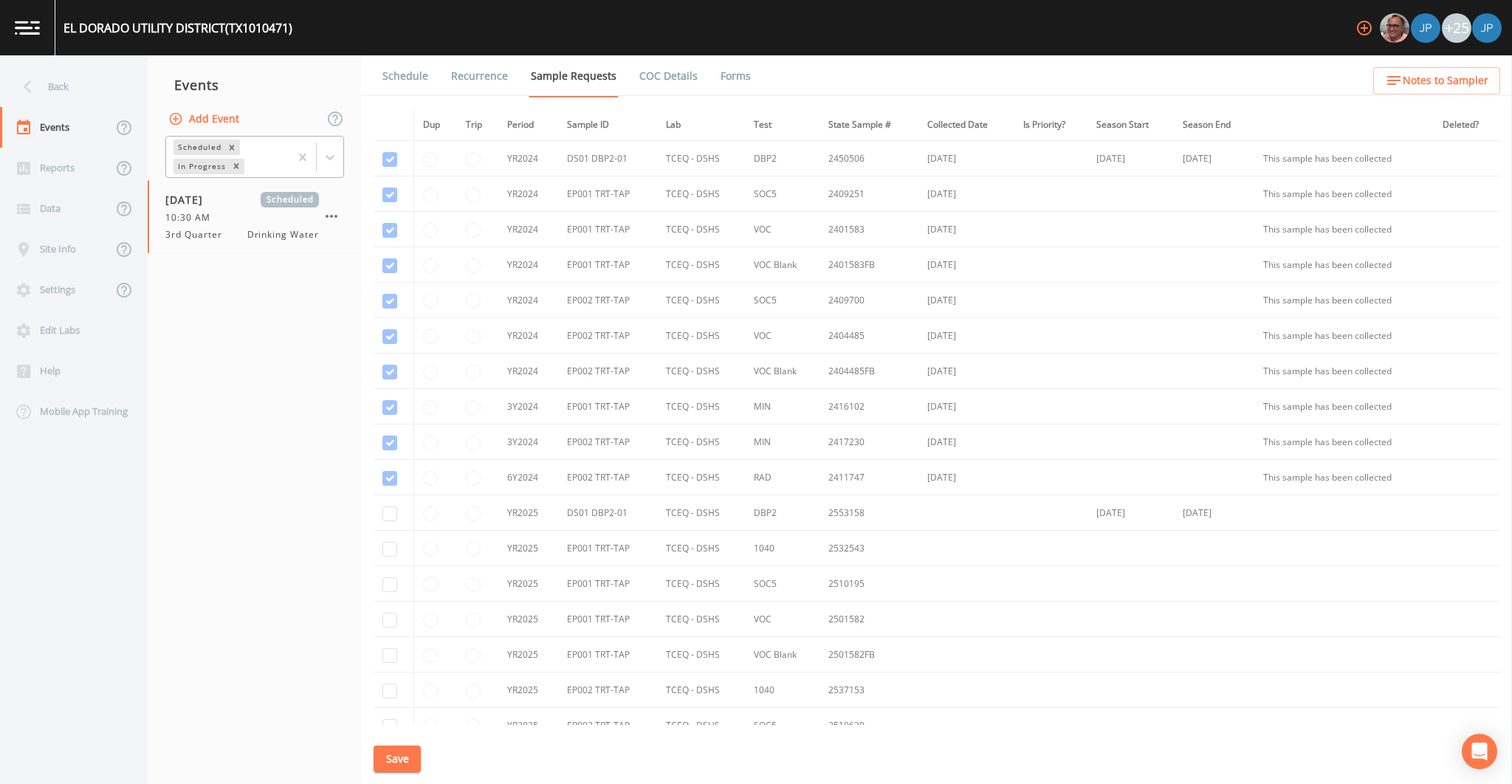
click at [842, 95] on ul "Schedule Recurrence Sample Requests COC Details Forms" at bounding box center [936, 75] width 1150 height 40
click at [1038, 82] on ul "Schedule Recurrence Sample Requests COC Details Forms" at bounding box center [936, 75] width 1150 height 40
click at [88, 105] on div "Back" at bounding box center [66, 87] width 133 height 40
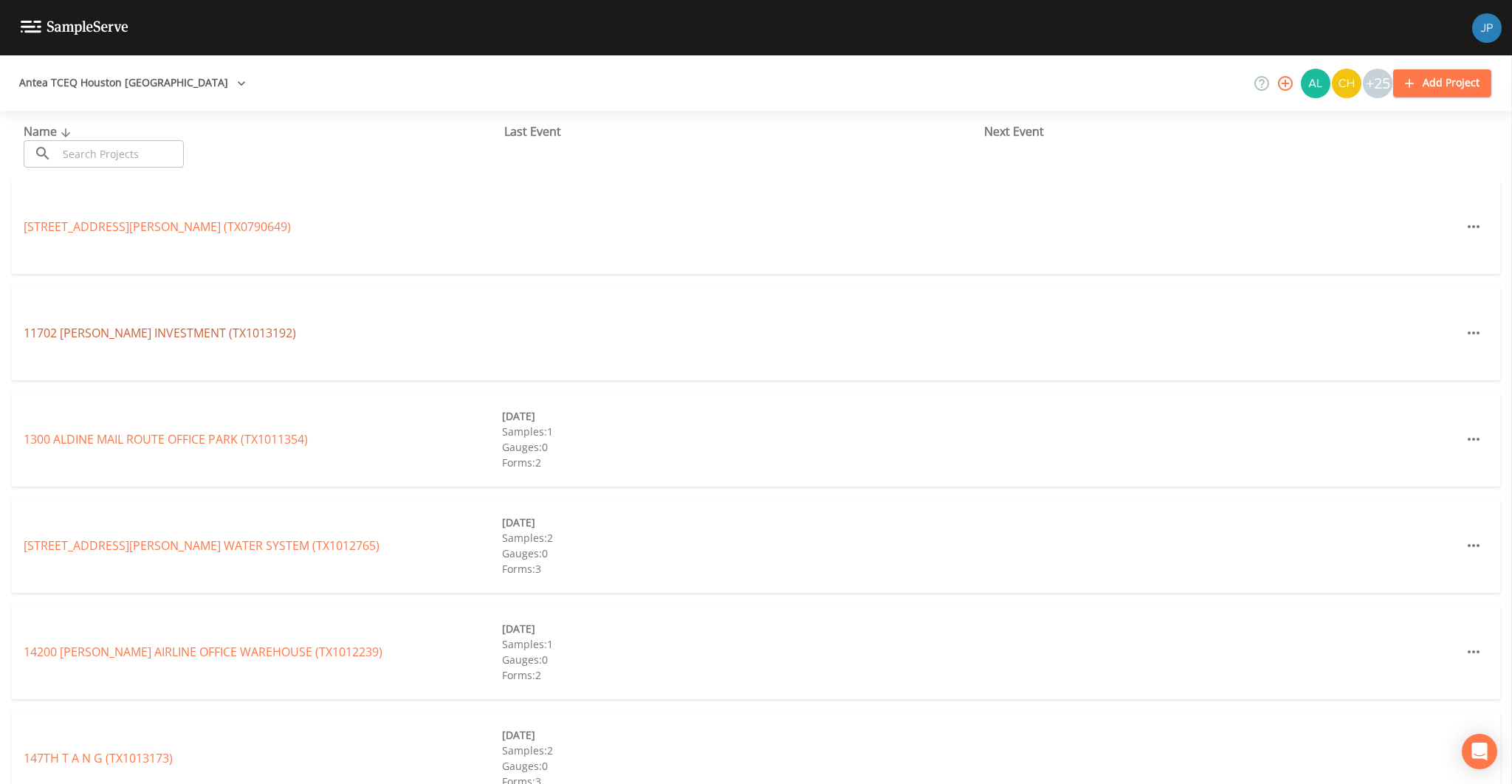
click at [137, 337] on link "11702 [PERSON_NAME] INVESTMENT (TX1013192)" at bounding box center [160, 333] width 273 height 16
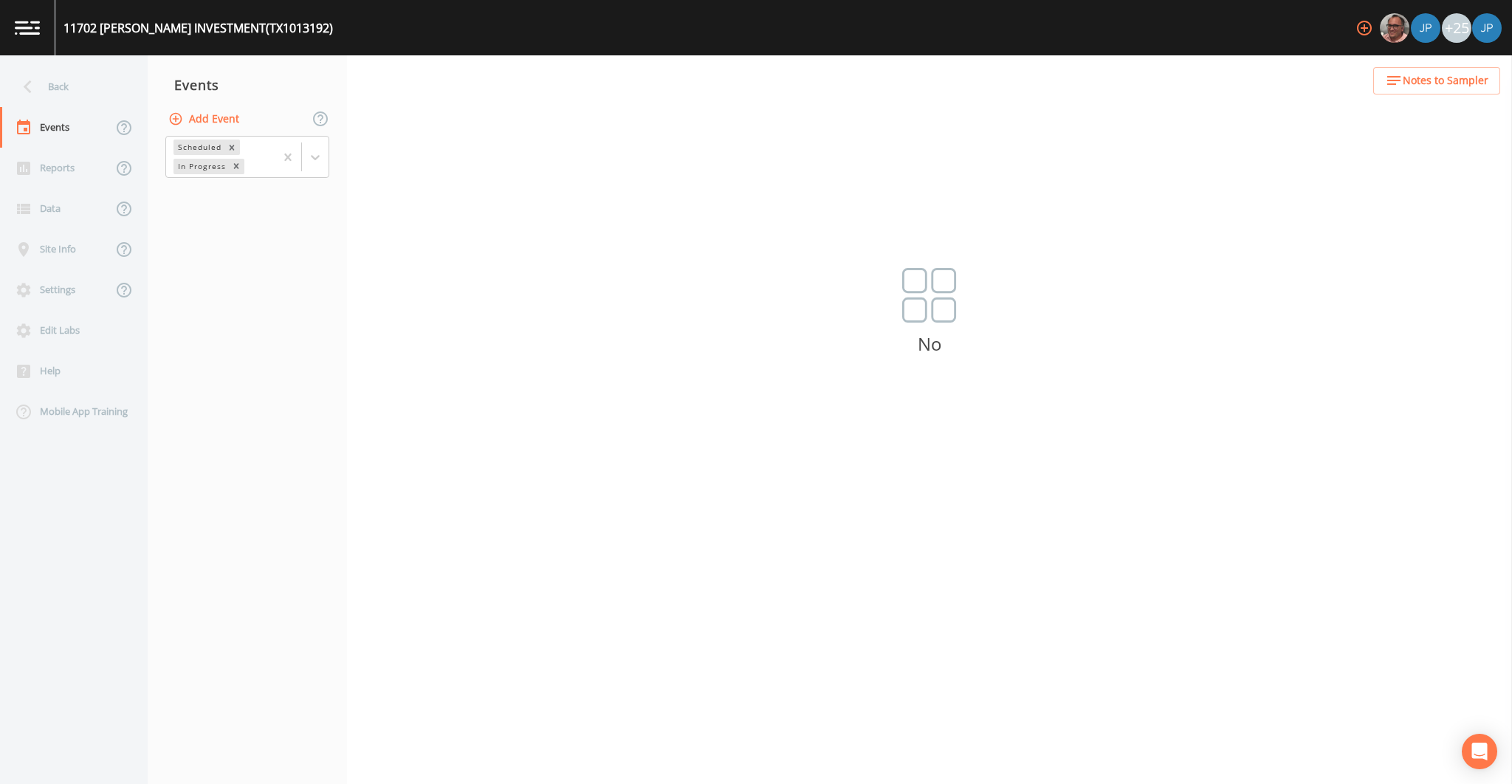
click at [239, 210] on nav "Events Add Event Scheduled In Progress" at bounding box center [247, 420] width 199 height 729
click at [215, 120] on button "Add Event" at bounding box center [205, 119] width 80 height 28
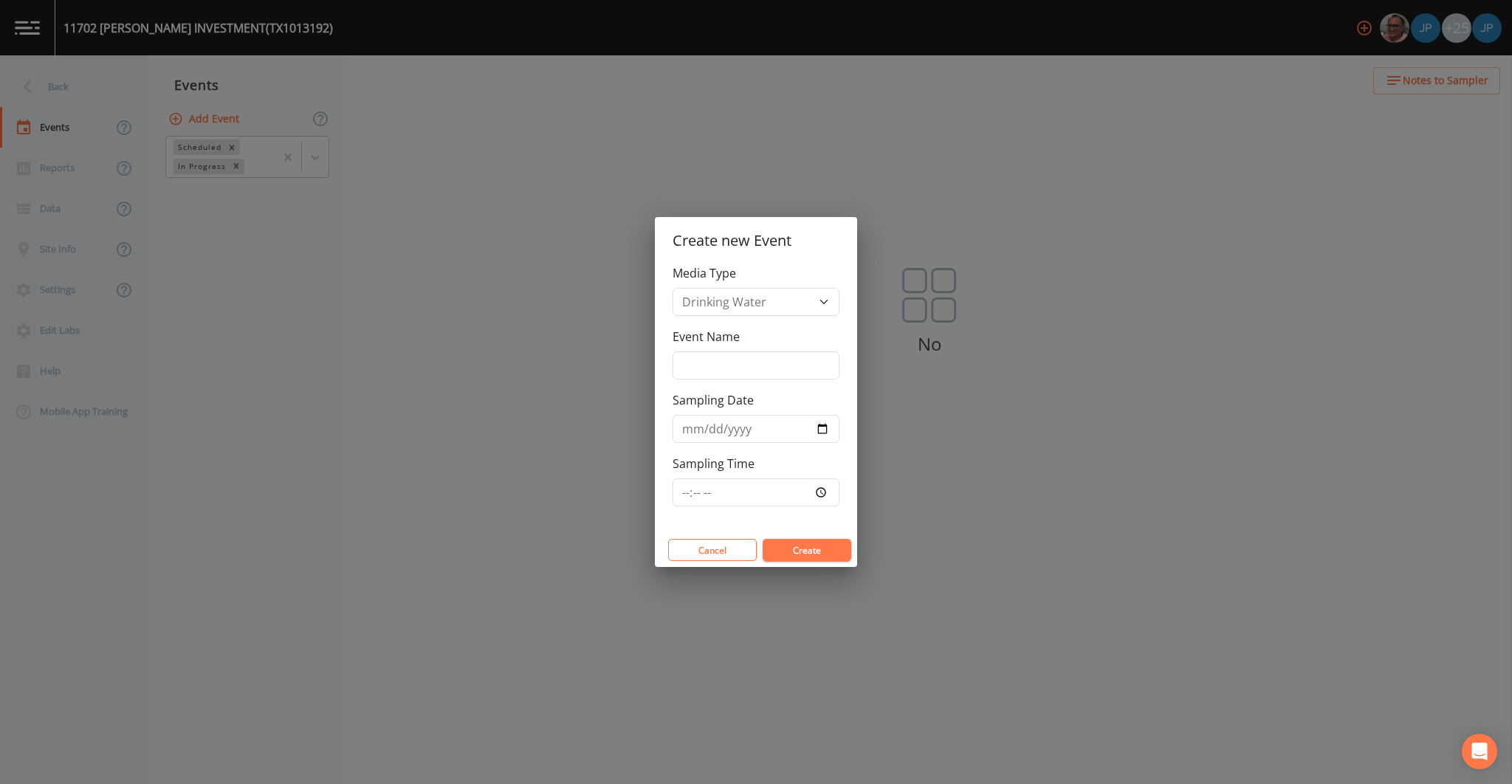
click at [812, 550] on button "Create" at bounding box center [806, 550] width 89 height 22
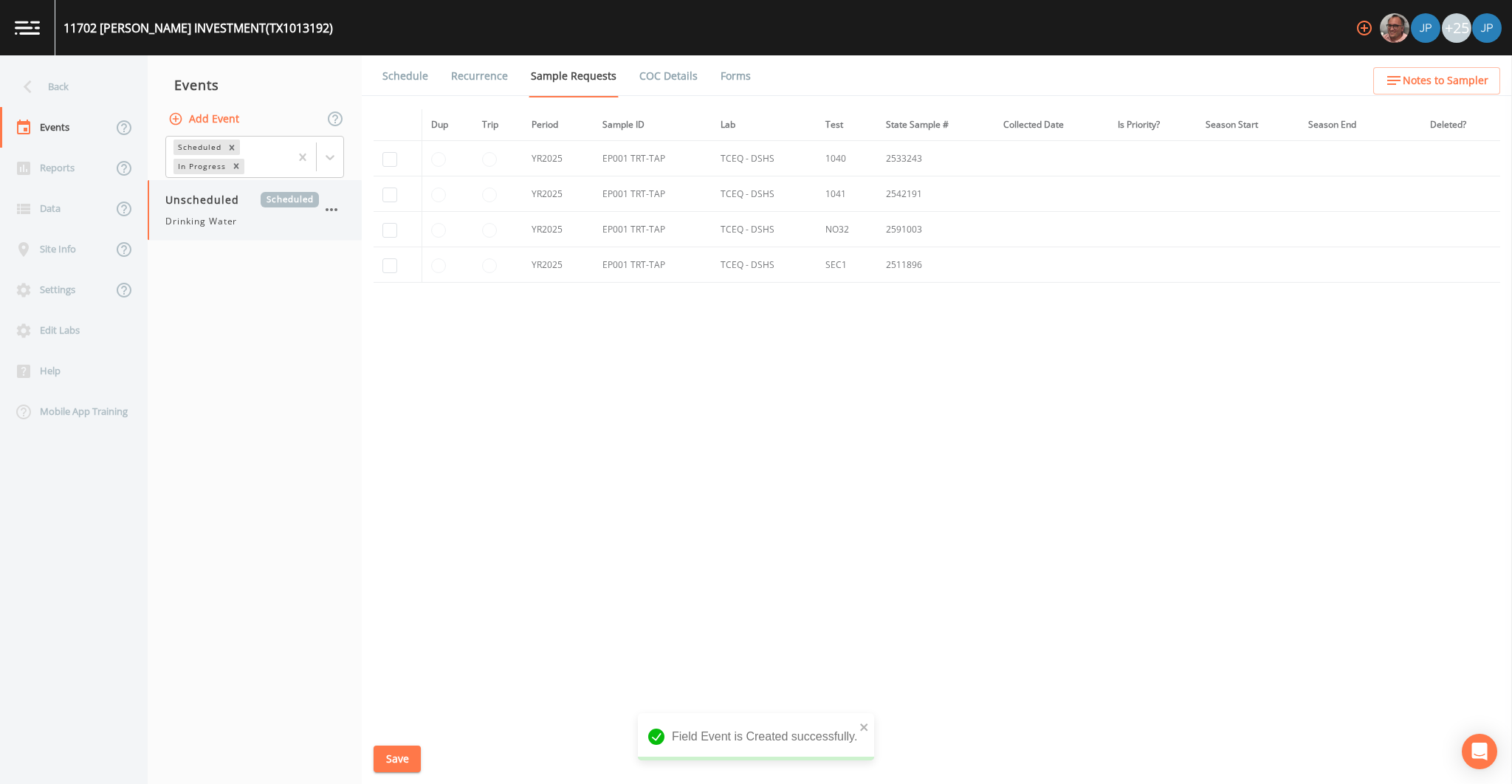
click at [287, 218] on div "Drinking Water" at bounding box center [242, 222] width 154 height 13
click at [389, 196] on input "checkbox" at bounding box center [390, 195] width 15 height 15
click at [400, 755] on button "Save" at bounding box center [396, 759] width 47 height 28
click at [396, 200] on input "checkbox" at bounding box center [390, 195] width 15 height 15
checkbox input "false"
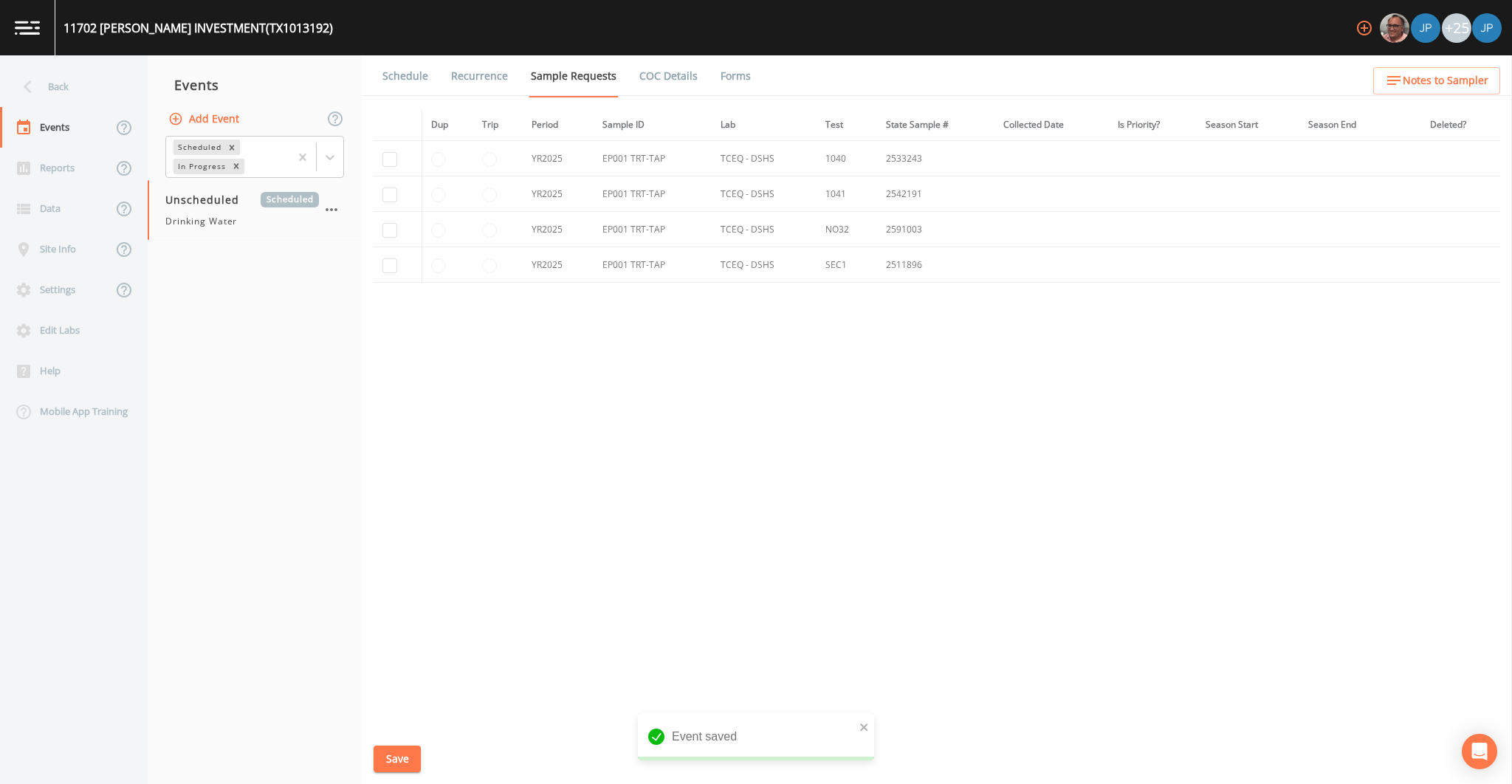
click at [405, 756] on button "Save" at bounding box center [396, 759] width 47 height 28
click at [330, 209] on icon "button" at bounding box center [332, 210] width 12 height 3
click at [367, 302] on p "Delete" at bounding box center [405, 296] width 96 height 18
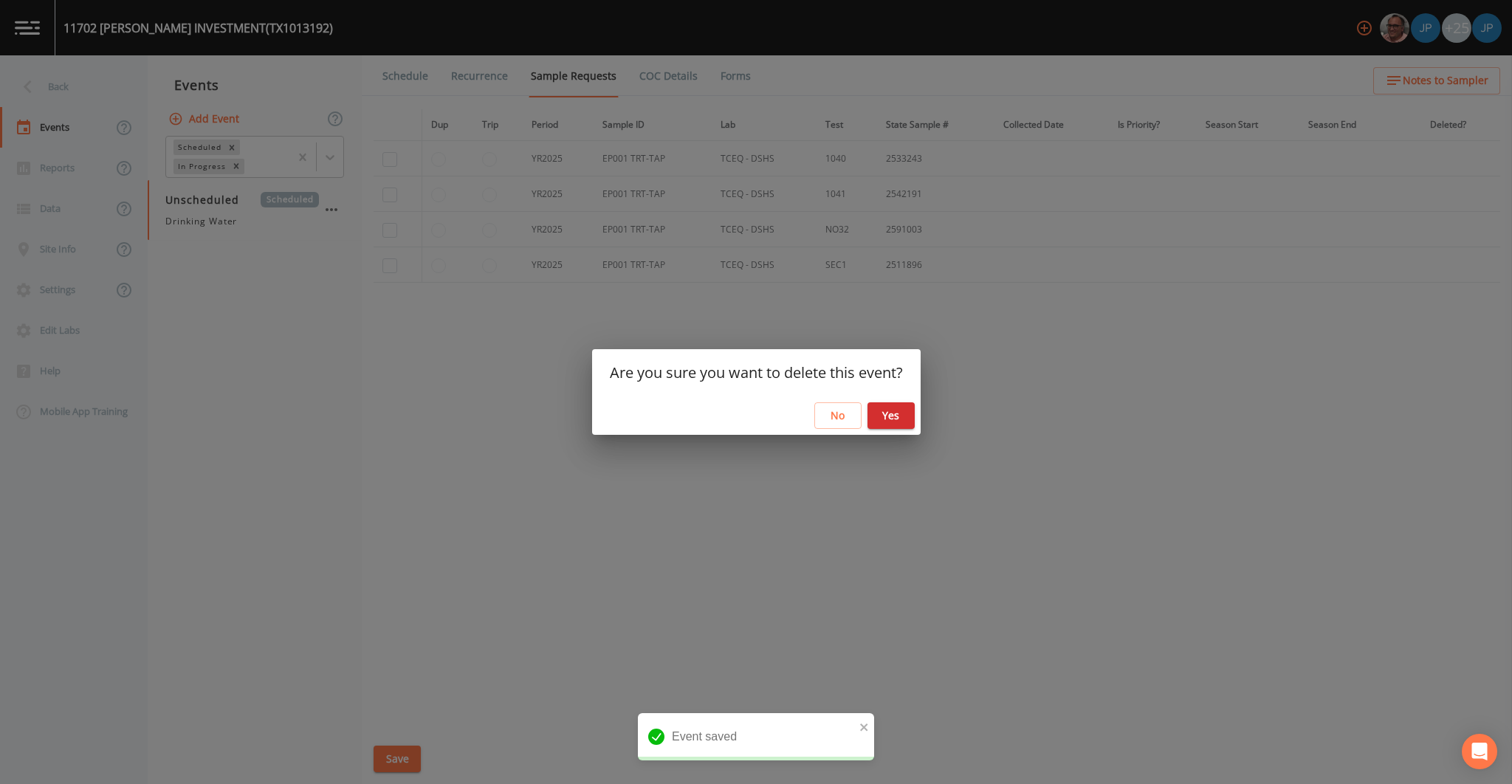
click at [898, 426] on button "Yes" at bounding box center [891, 416] width 47 height 28
